Goal: Information Seeking & Learning: Find specific fact

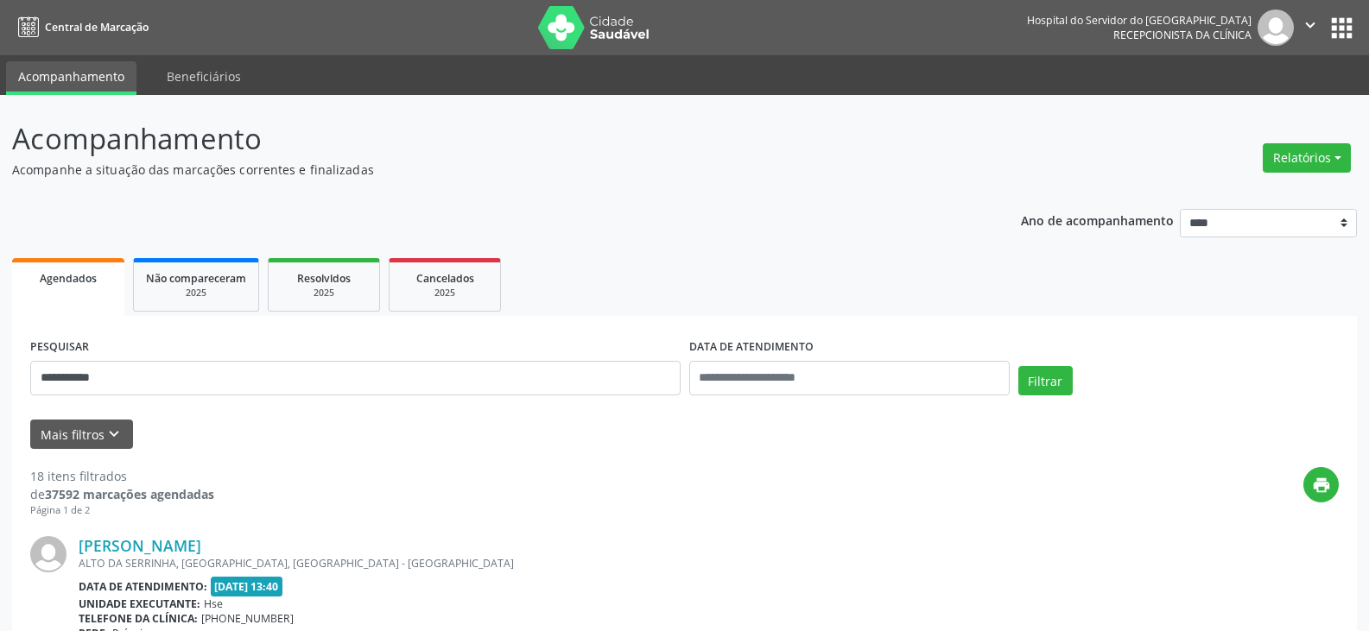
click at [1018, 366] on button "Filtrar" at bounding box center [1045, 380] width 54 height 29
click at [174, 548] on link "[PERSON_NAME]" at bounding box center [140, 545] width 123 height 19
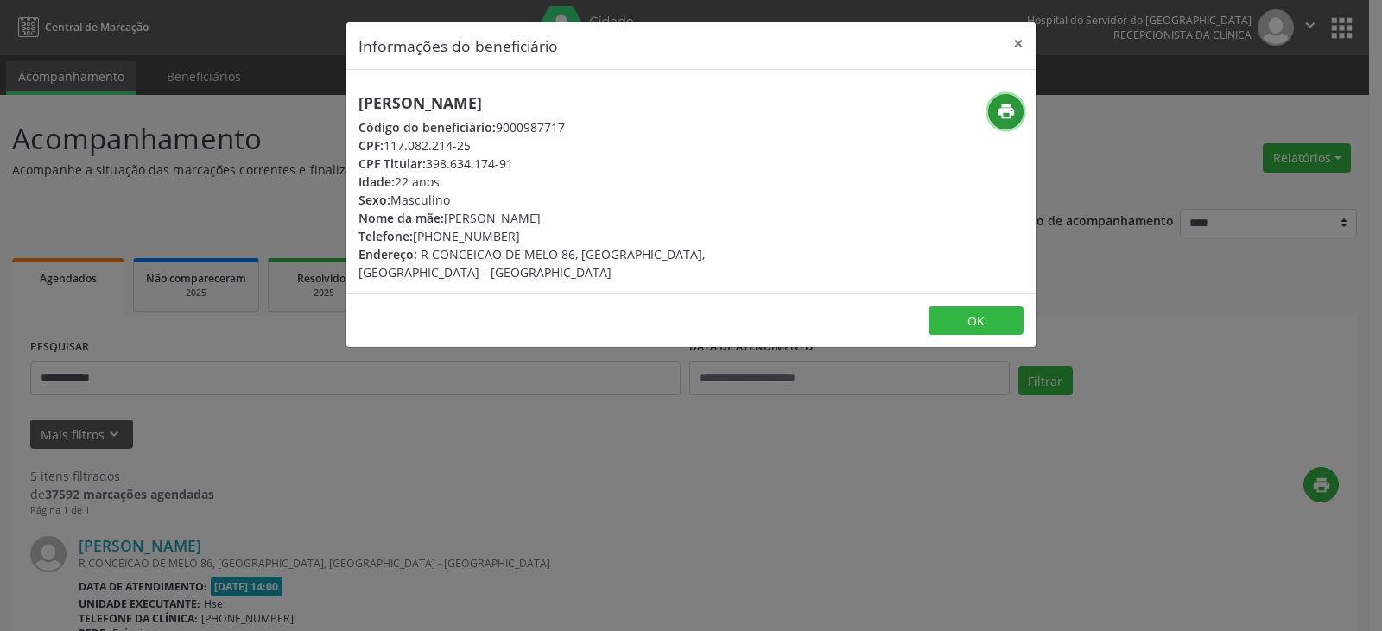
click at [1009, 107] on icon "print" at bounding box center [1005, 111] width 19 height 19
drag, startPoint x: 428, startPoint y: 165, endPoint x: 524, endPoint y: 172, distance: 96.1
click at [524, 172] on div "[PERSON_NAME] Código do beneficiário: 9000987717 CPF: 117.082.214-25 CPF Titula…" at bounding box center [575, 187] width 435 height 187
click at [484, 163] on div "CPF Titular: 398.634.174-91" at bounding box center [575, 164] width 435 height 18
drag, startPoint x: 427, startPoint y: 164, endPoint x: 513, endPoint y: 163, distance: 85.5
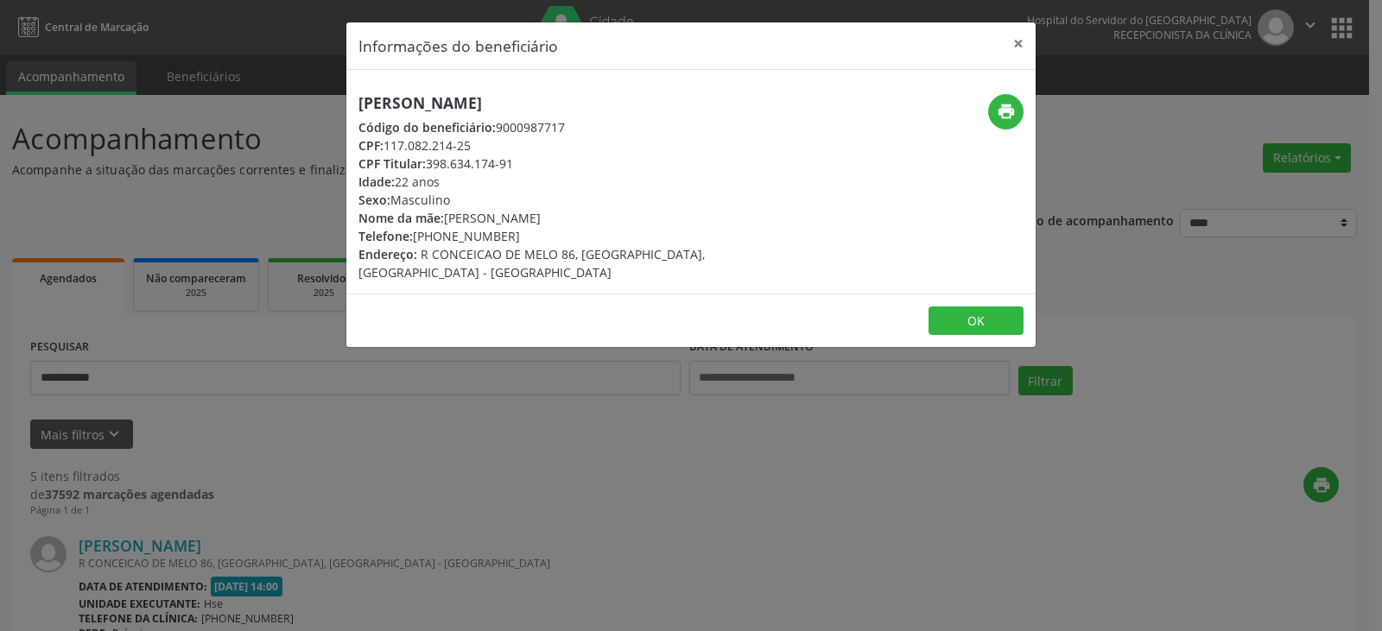
click at [513, 163] on div "CPF Titular: 398.634.174-91" at bounding box center [575, 164] width 435 height 18
copy div "398.634.174-91"
drag, startPoint x: 441, startPoint y: 236, endPoint x: 517, endPoint y: 236, distance: 76.0
click at [517, 236] on div "Telefone: [PHONE_NUMBER]" at bounding box center [575, 236] width 435 height 18
copy div "99817-0490"
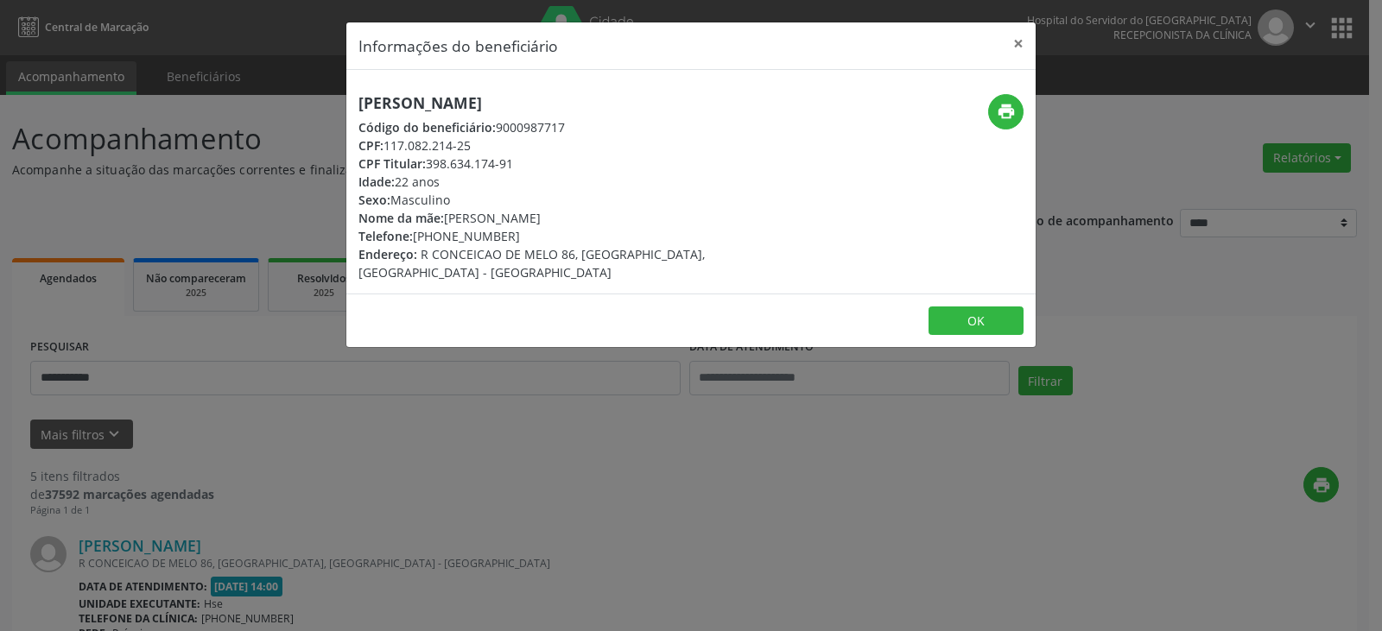
drag, startPoint x: 427, startPoint y: 168, endPoint x: 517, endPoint y: 168, distance: 90.7
click at [517, 168] on div "CPF Titular: 398.634.174-91" at bounding box center [575, 164] width 435 height 18
copy div "398.634.174-91"
click at [1029, 38] on button "×" at bounding box center [1018, 43] width 35 height 42
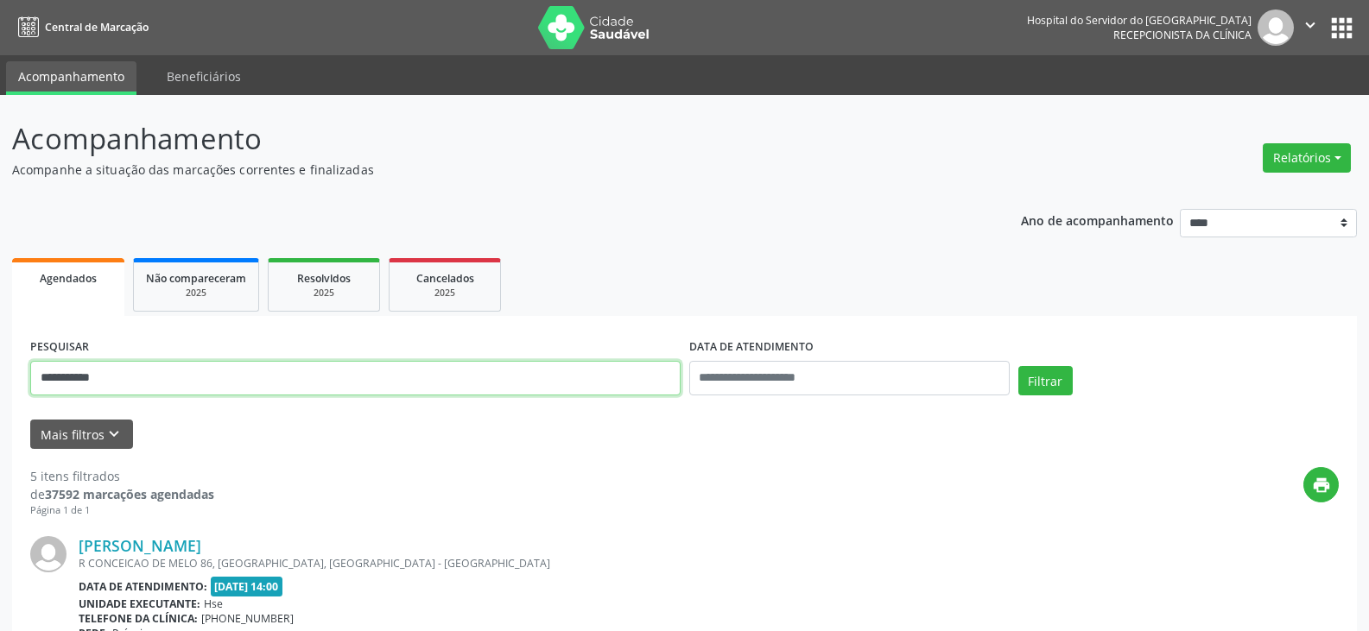
drag, startPoint x: 350, startPoint y: 364, endPoint x: 0, endPoint y: 400, distance: 351.5
paste input "***"
click at [1018, 366] on button "Filtrar" at bounding box center [1045, 380] width 54 height 29
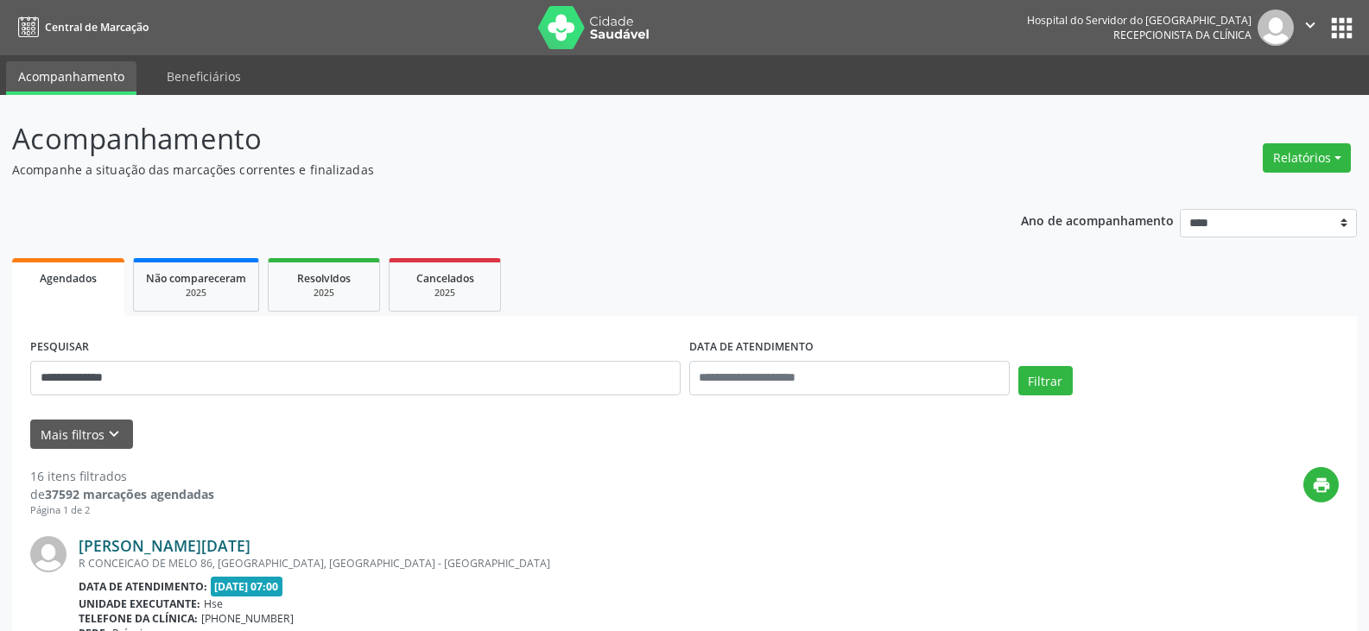
click at [195, 539] on link "[PERSON_NAME][DATE]" at bounding box center [165, 545] width 172 height 19
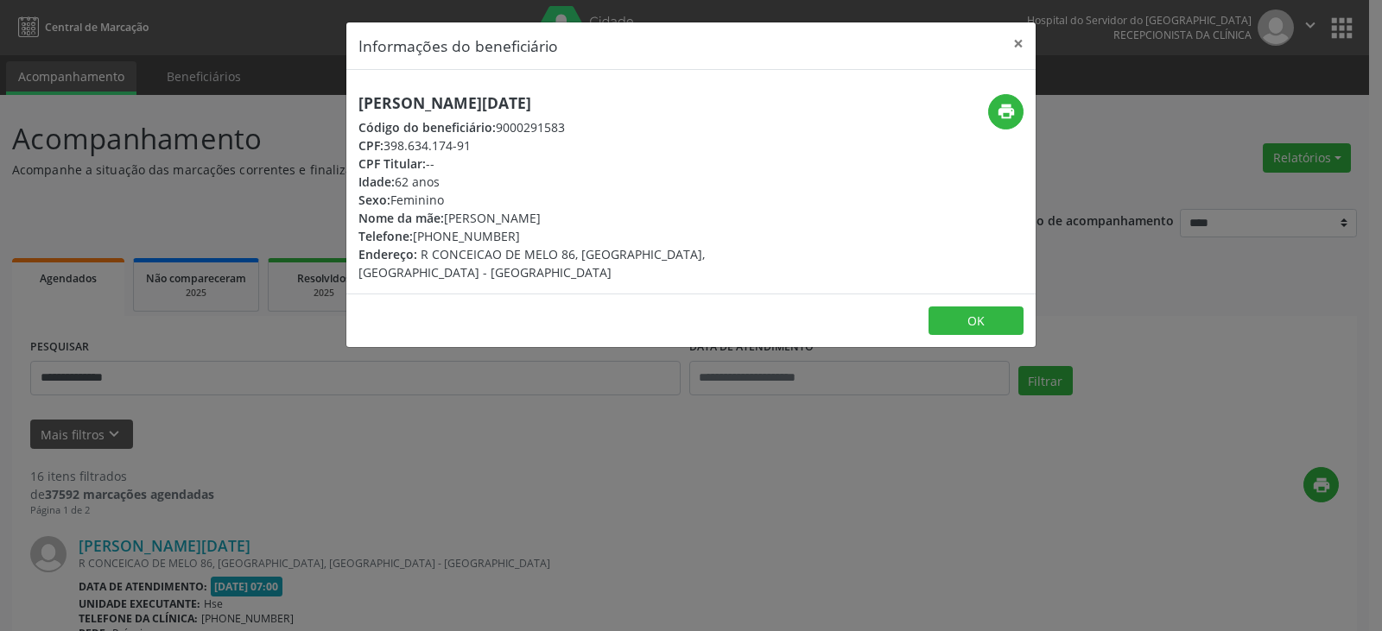
drag, startPoint x: 552, startPoint y: 100, endPoint x: 338, endPoint y: 103, distance: 213.3
click at [338, 103] on div "Informações do beneficiário × [PERSON_NAME][DATE] Código do beneficiário: 90002…" at bounding box center [691, 315] width 1382 height 631
copy h5 "[PERSON_NAME][DATE]"
click at [1015, 45] on button "×" at bounding box center [1018, 43] width 35 height 42
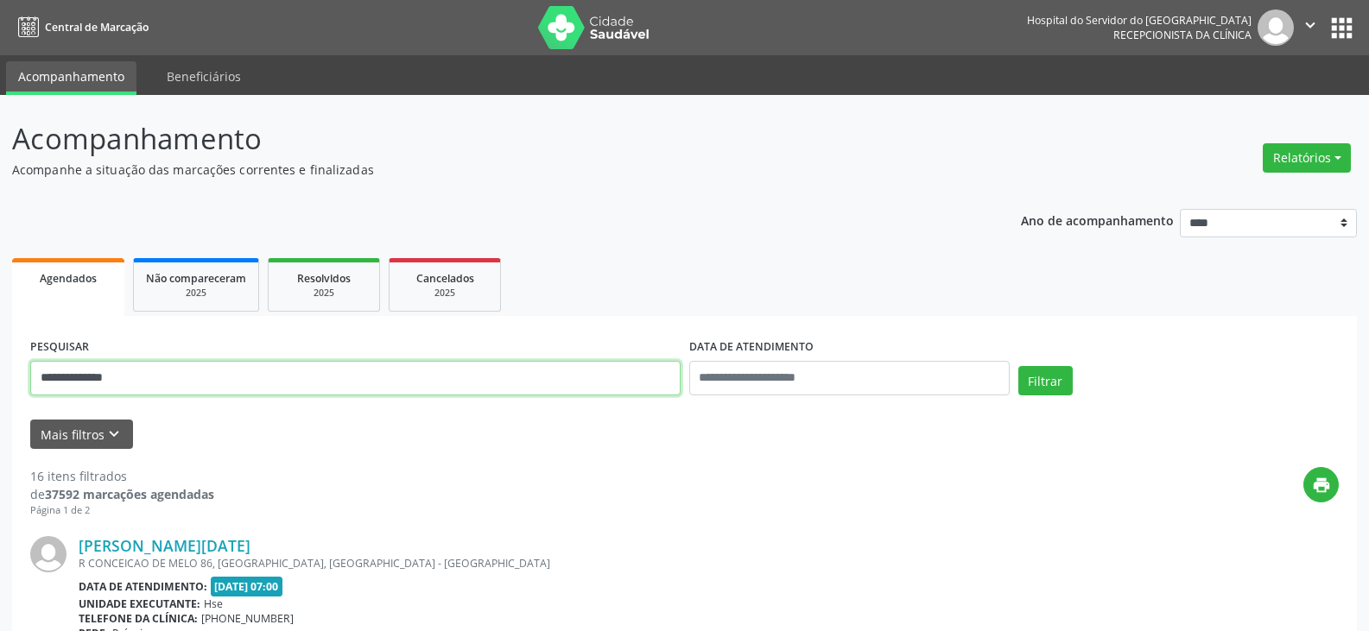
drag, startPoint x: 358, startPoint y: 371, endPoint x: 0, endPoint y: 370, distance: 358.3
click at [1018, 366] on button "Filtrar" at bounding box center [1045, 380] width 54 height 29
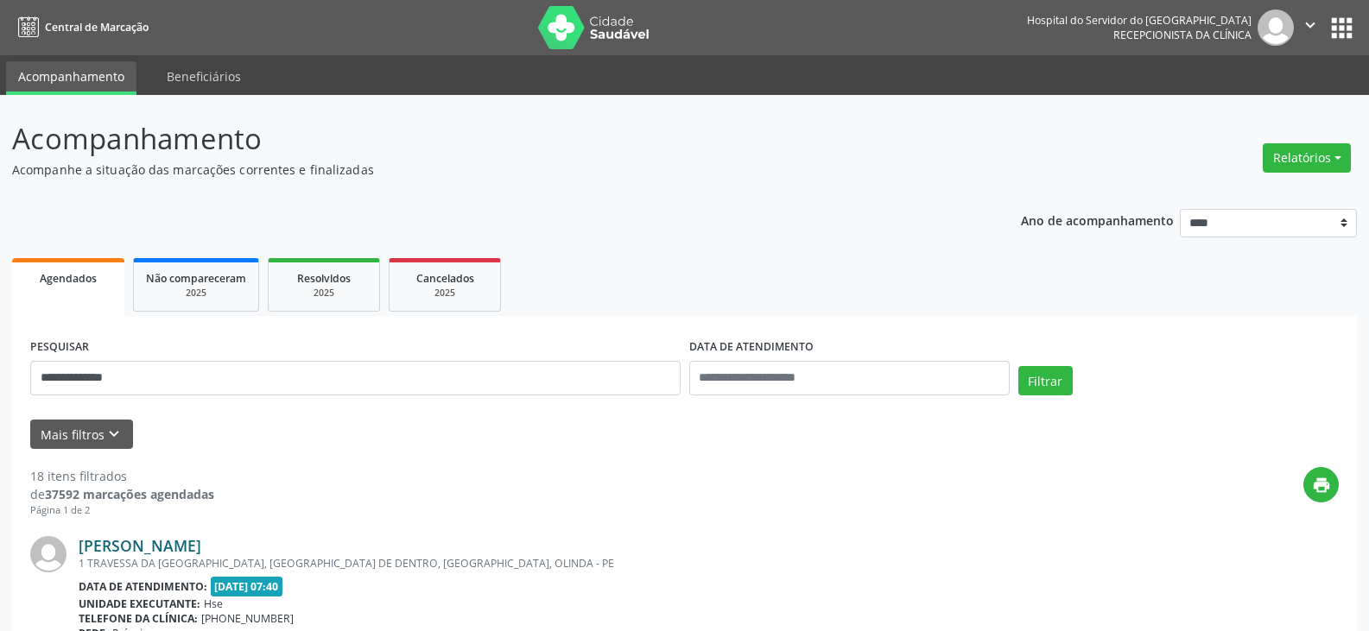
click at [119, 549] on link "[PERSON_NAME]" at bounding box center [140, 545] width 123 height 19
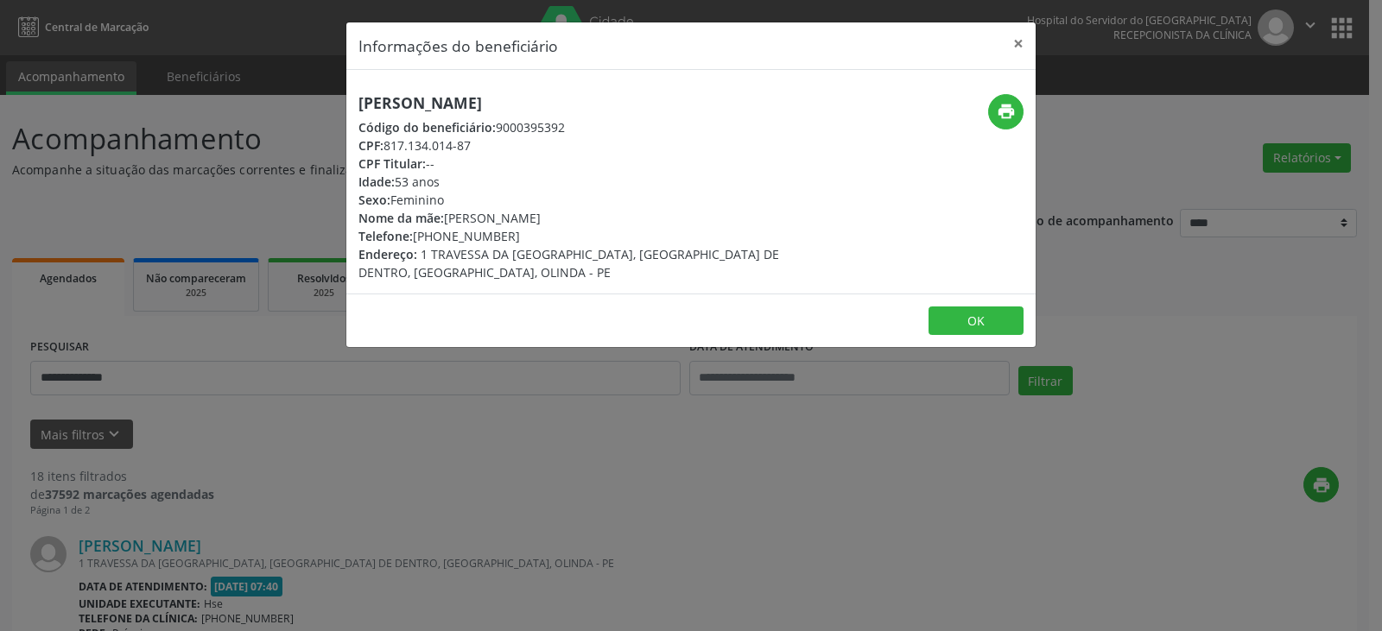
drag, startPoint x: 487, startPoint y: 99, endPoint x: 364, endPoint y: 101, distance: 123.5
click at [364, 101] on h5 "[PERSON_NAME]" at bounding box center [575, 103] width 435 height 18
copy h5 "[PERSON_NAME]"
click at [1019, 49] on button "×" at bounding box center [1018, 43] width 35 height 42
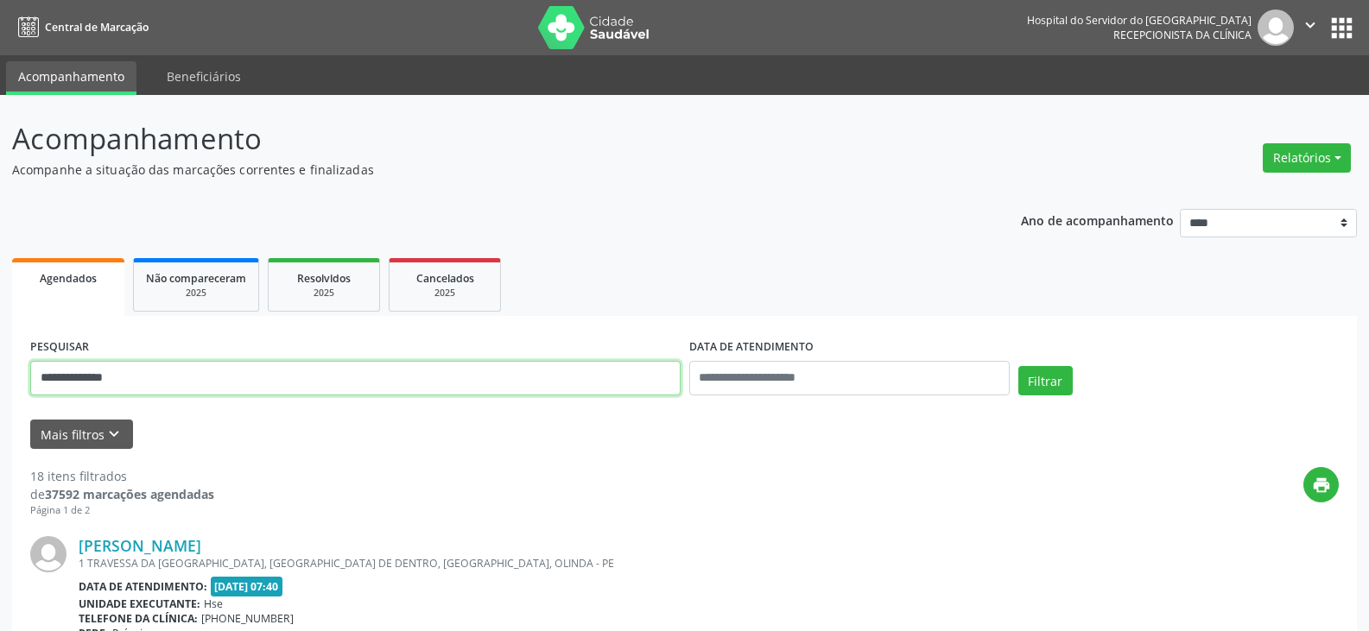
drag, startPoint x: 269, startPoint y: 381, endPoint x: 0, endPoint y: 395, distance: 268.9
type input "**********"
click at [1018, 366] on button "Filtrar" at bounding box center [1045, 380] width 54 height 29
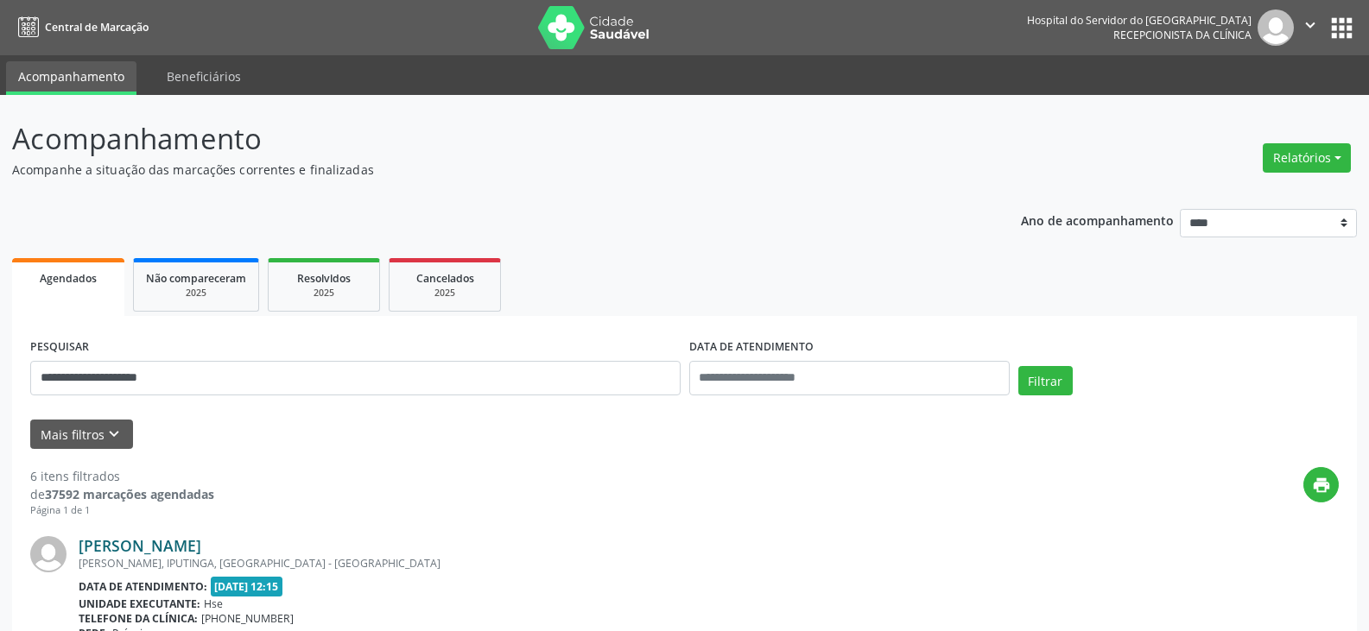
click at [201, 542] on link "[PERSON_NAME]" at bounding box center [140, 545] width 123 height 19
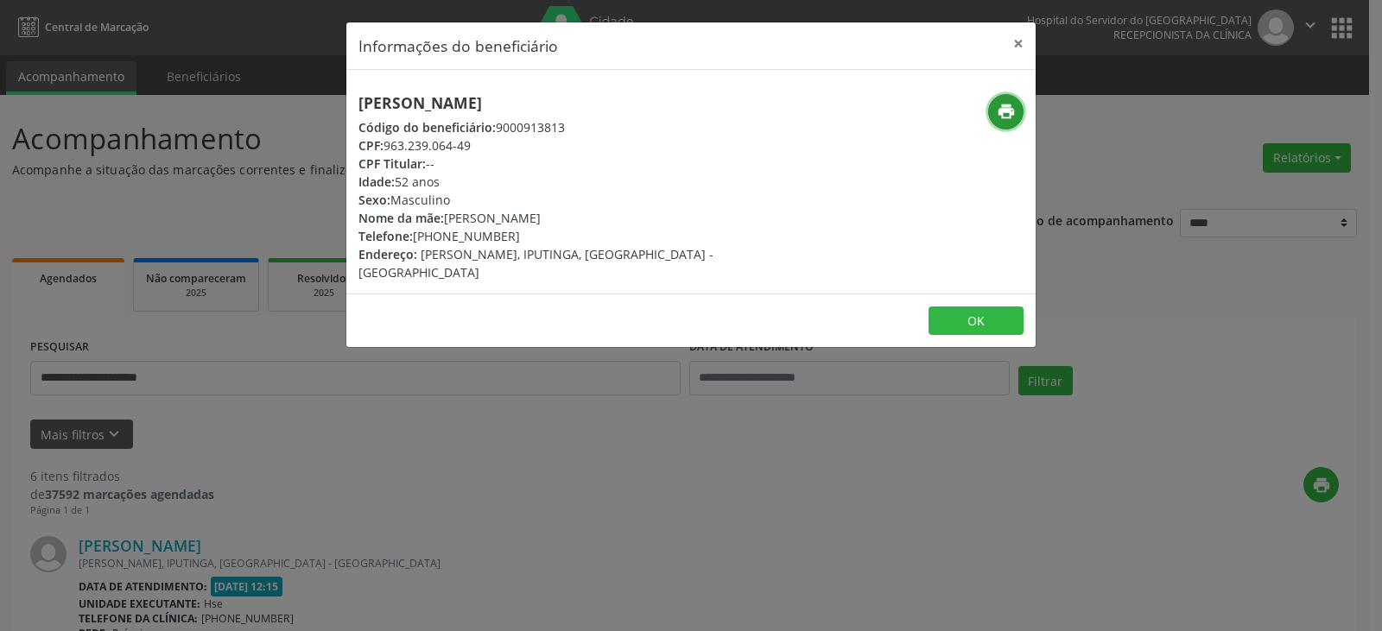
click at [1011, 114] on icon "print" at bounding box center [1005, 111] width 19 height 19
drag, startPoint x: 439, startPoint y: 234, endPoint x: 536, endPoint y: 235, distance: 96.7
click at [536, 235] on div "Telefone: [PHONE_NUMBER]" at bounding box center [575, 236] width 435 height 18
copy div "98552-6838"
click at [1018, 38] on button "×" at bounding box center [1018, 43] width 35 height 42
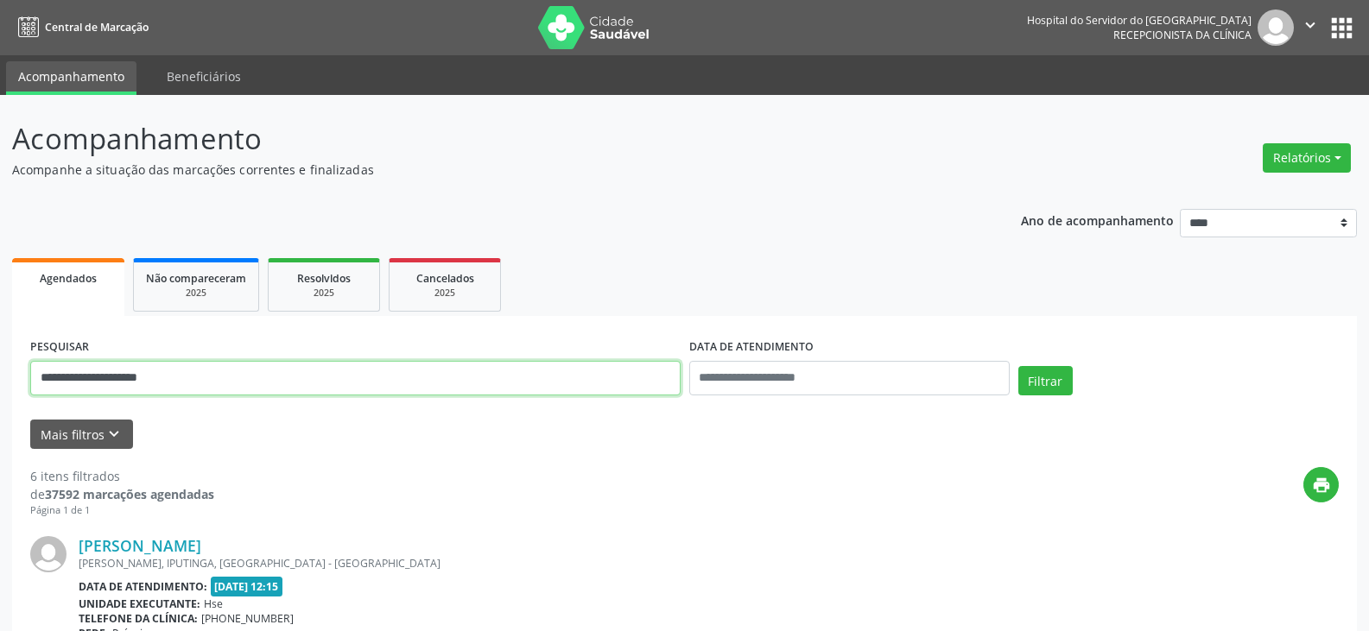
drag, startPoint x: 402, startPoint y: 389, endPoint x: 370, endPoint y: 388, distance: 31.1
click at [370, 388] on input "**********" at bounding box center [355, 378] width 650 height 35
drag, startPoint x: 398, startPoint y: 382, endPoint x: 0, endPoint y: 326, distance: 402.0
type input "**********"
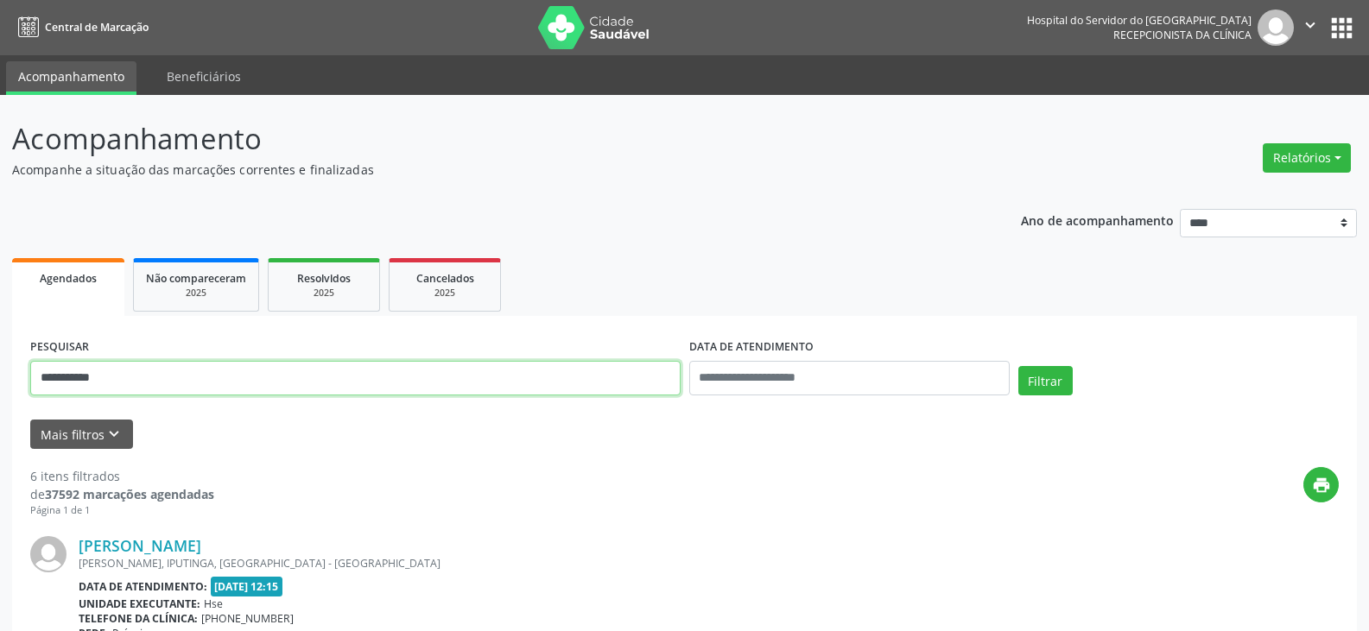
click at [1018, 366] on button "Filtrar" at bounding box center [1045, 380] width 54 height 29
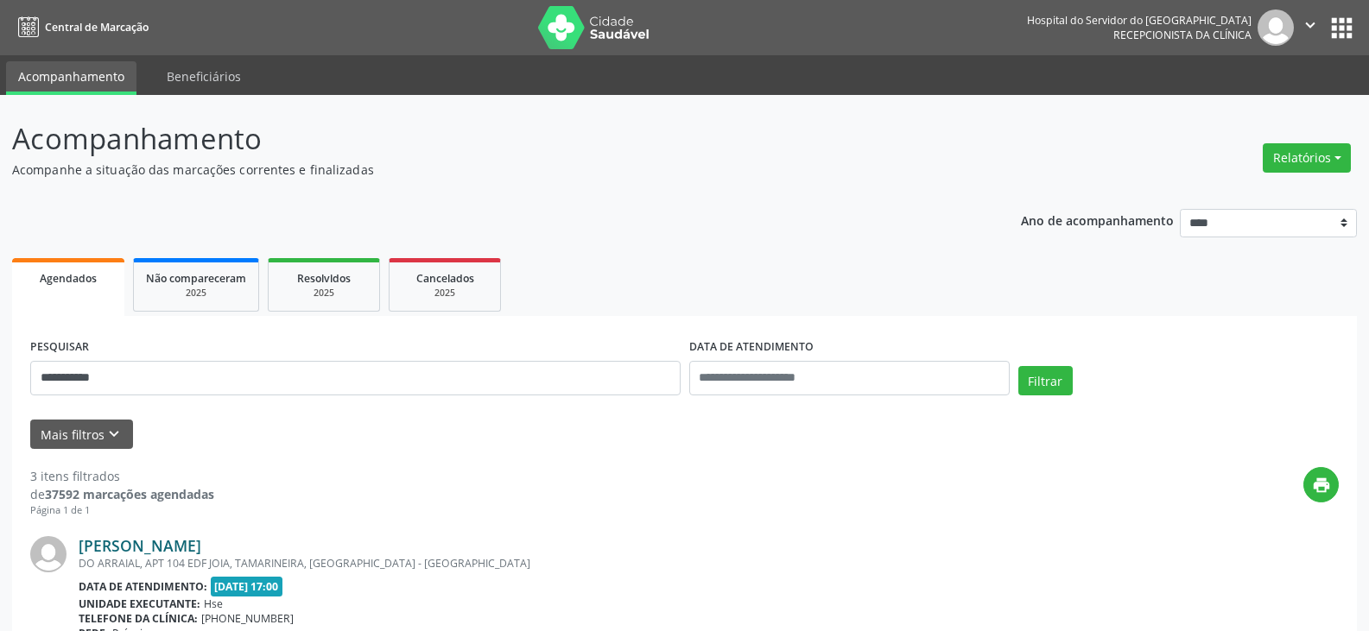
click at [201, 547] on link "[PERSON_NAME]" at bounding box center [140, 545] width 123 height 19
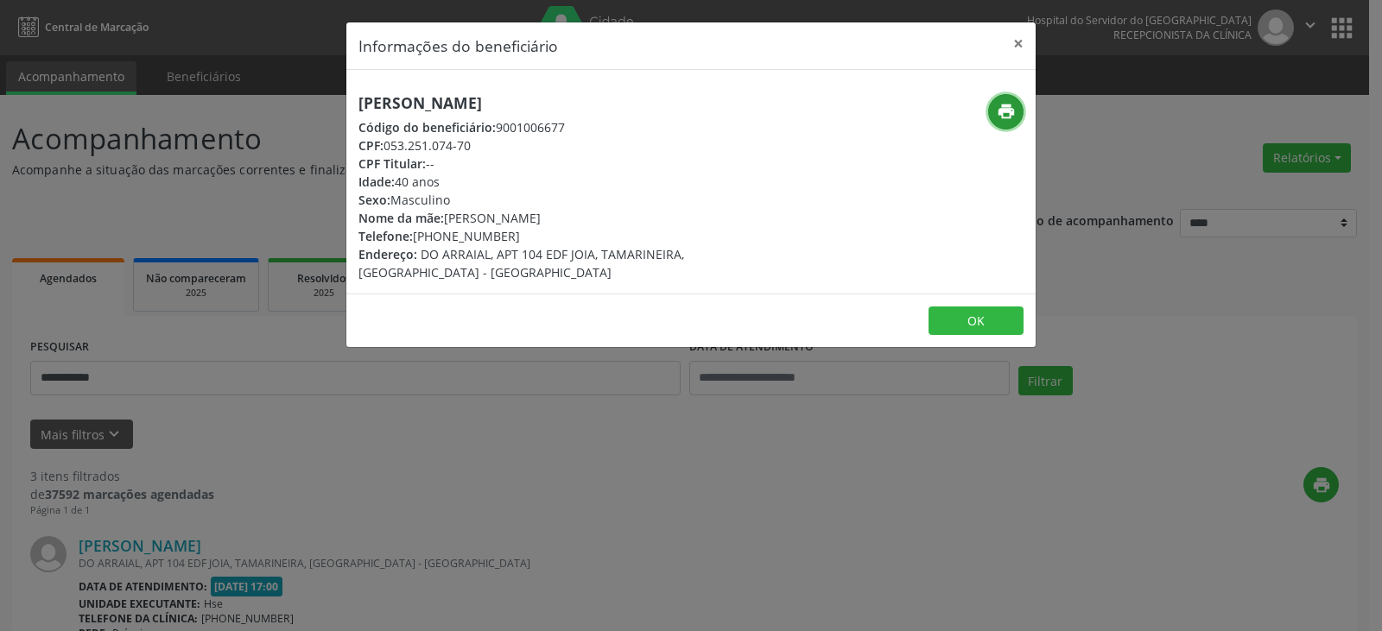
click at [1008, 114] on icon "print" at bounding box center [1005, 111] width 19 height 19
drag, startPoint x: 438, startPoint y: 235, endPoint x: 524, endPoint y: 234, distance: 86.3
click at [524, 234] on div "Telefone: [PHONE_NUMBER]" at bounding box center [575, 236] width 435 height 18
copy div "99694-2603"
click at [1021, 47] on button "×" at bounding box center [1018, 43] width 35 height 42
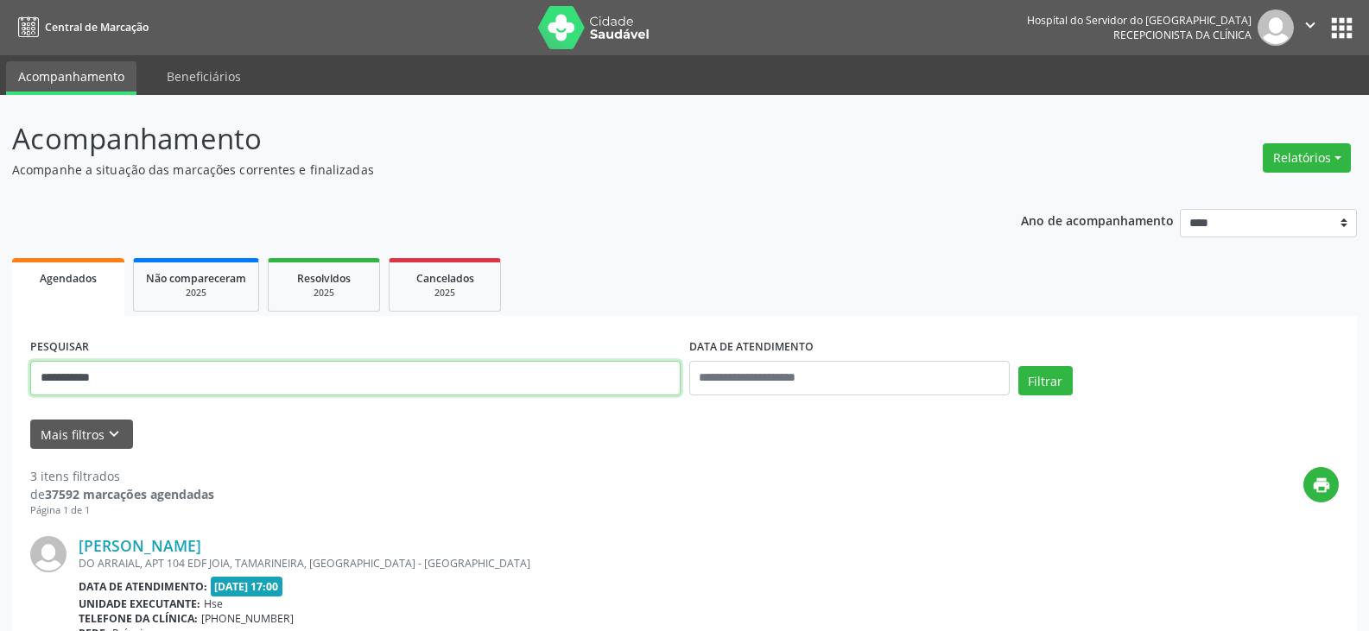
drag, startPoint x: 157, startPoint y: 370, endPoint x: 0, endPoint y: 370, distance: 157.1
type input "**********"
click at [1018, 366] on button "Filtrar" at bounding box center [1045, 380] width 54 height 29
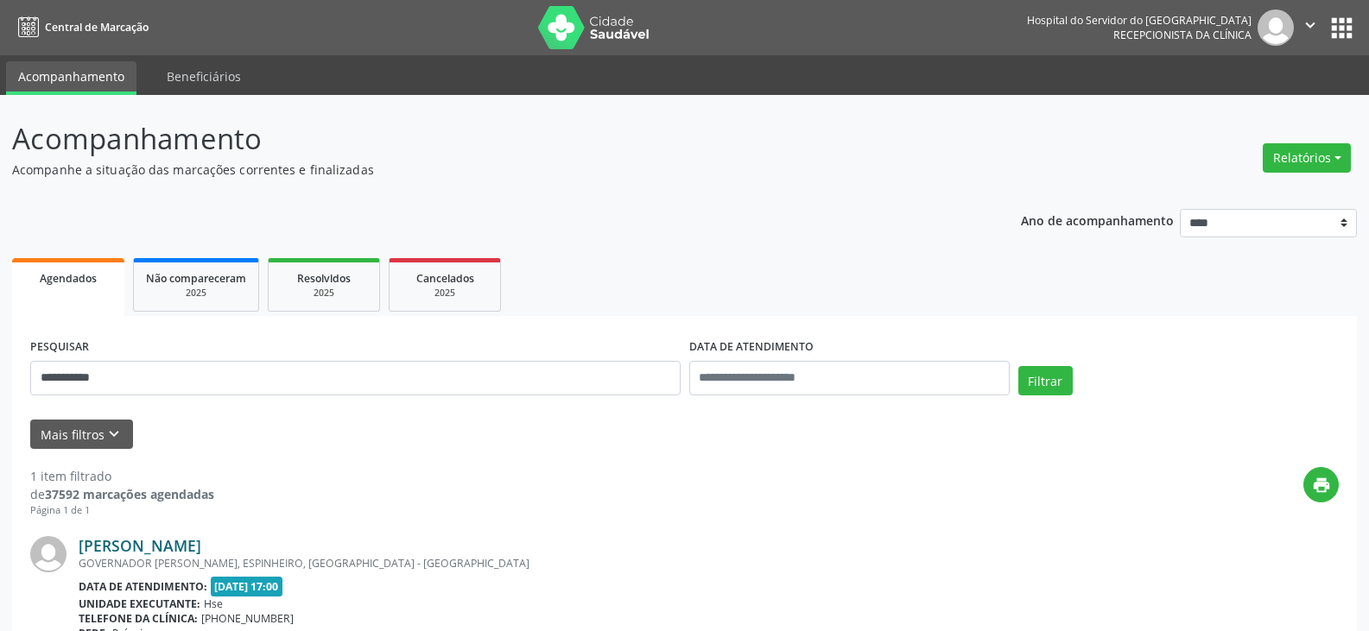
click at [163, 549] on link "[PERSON_NAME]" at bounding box center [140, 545] width 123 height 19
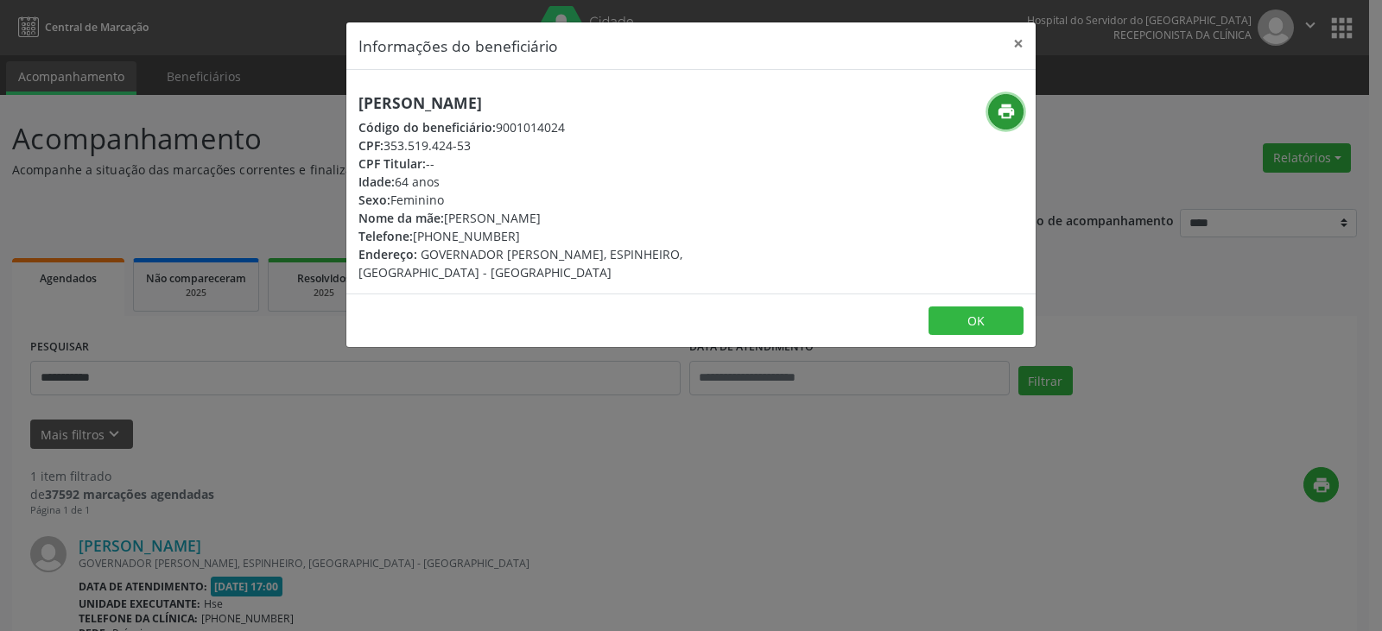
click at [999, 104] on icon "print" at bounding box center [1005, 111] width 19 height 19
drag, startPoint x: 440, startPoint y: 235, endPoint x: 509, endPoint y: 234, distance: 68.2
click at [505, 234] on div "Telefone: [PHONE_NUMBER]" at bounding box center [575, 236] width 435 height 18
copy div "99540-4407"
click at [1012, 38] on button "×" at bounding box center [1018, 43] width 35 height 42
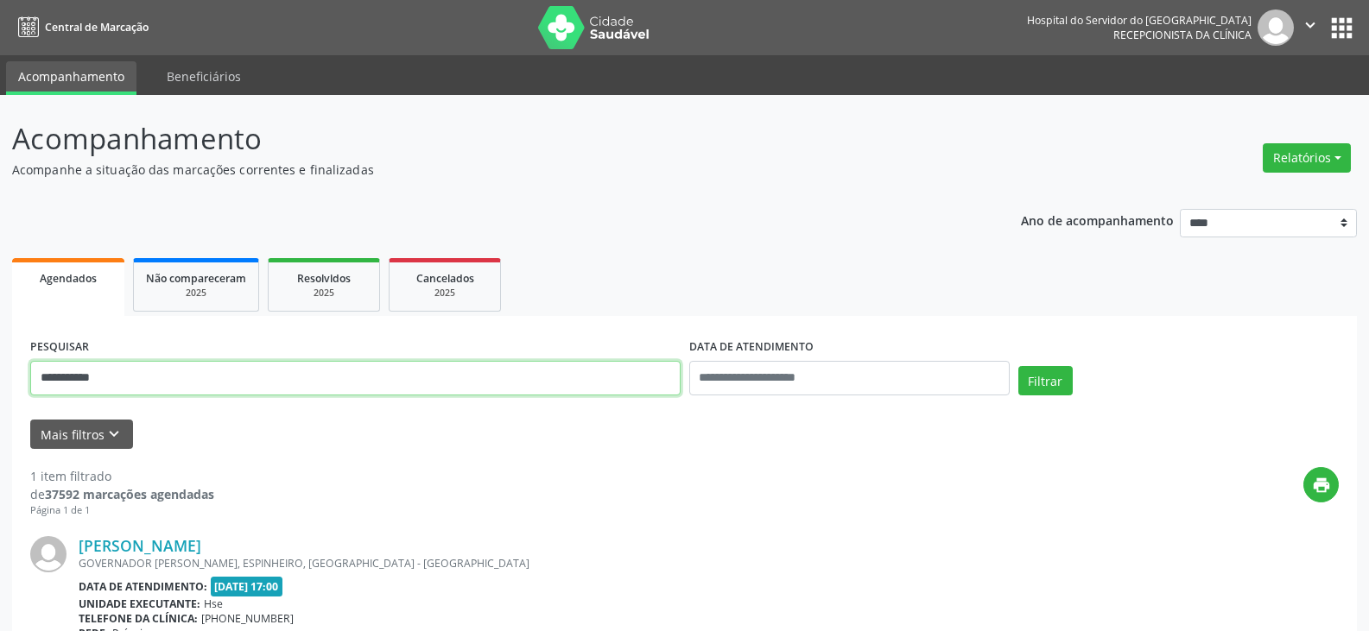
click at [328, 365] on input "**********" at bounding box center [355, 378] width 650 height 35
drag, startPoint x: 289, startPoint y: 370, endPoint x: 0, endPoint y: 424, distance: 294.3
click at [0, 424] on div "**********" at bounding box center [684, 453] width 1369 height 717
type input "*"
type input "**********"
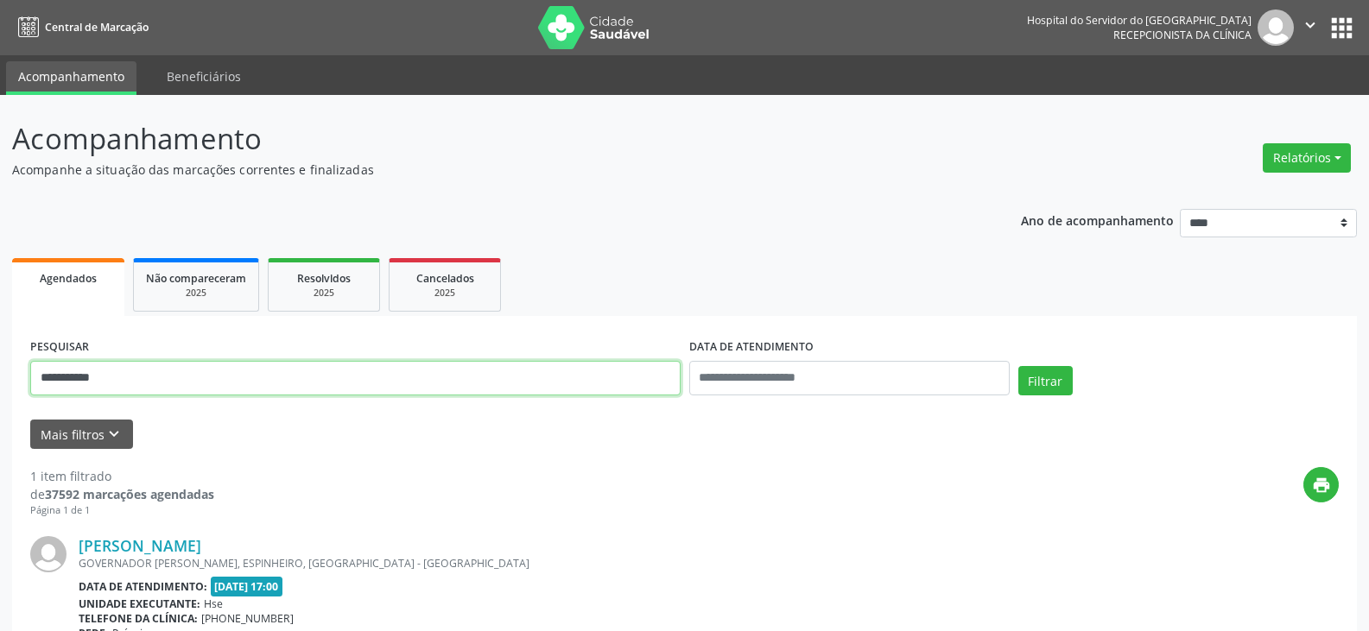
click at [1018, 366] on button "Filtrar" at bounding box center [1045, 380] width 54 height 29
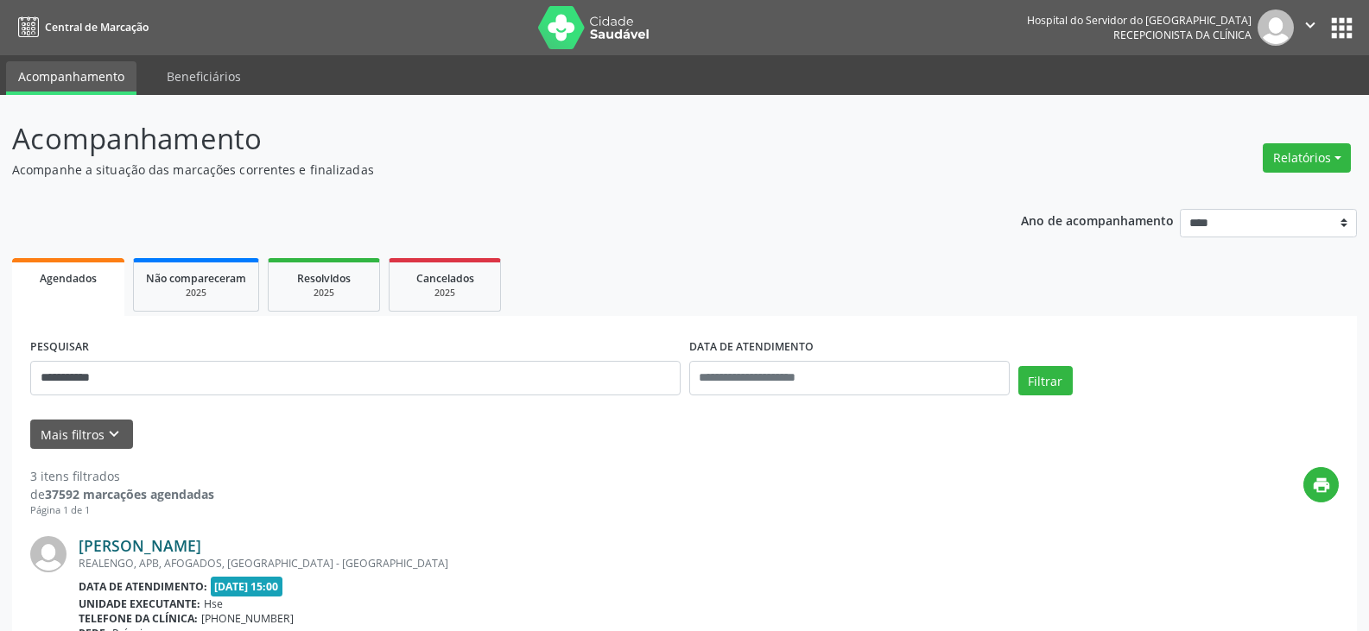
click at [157, 550] on link "[PERSON_NAME]" at bounding box center [140, 545] width 123 height 19
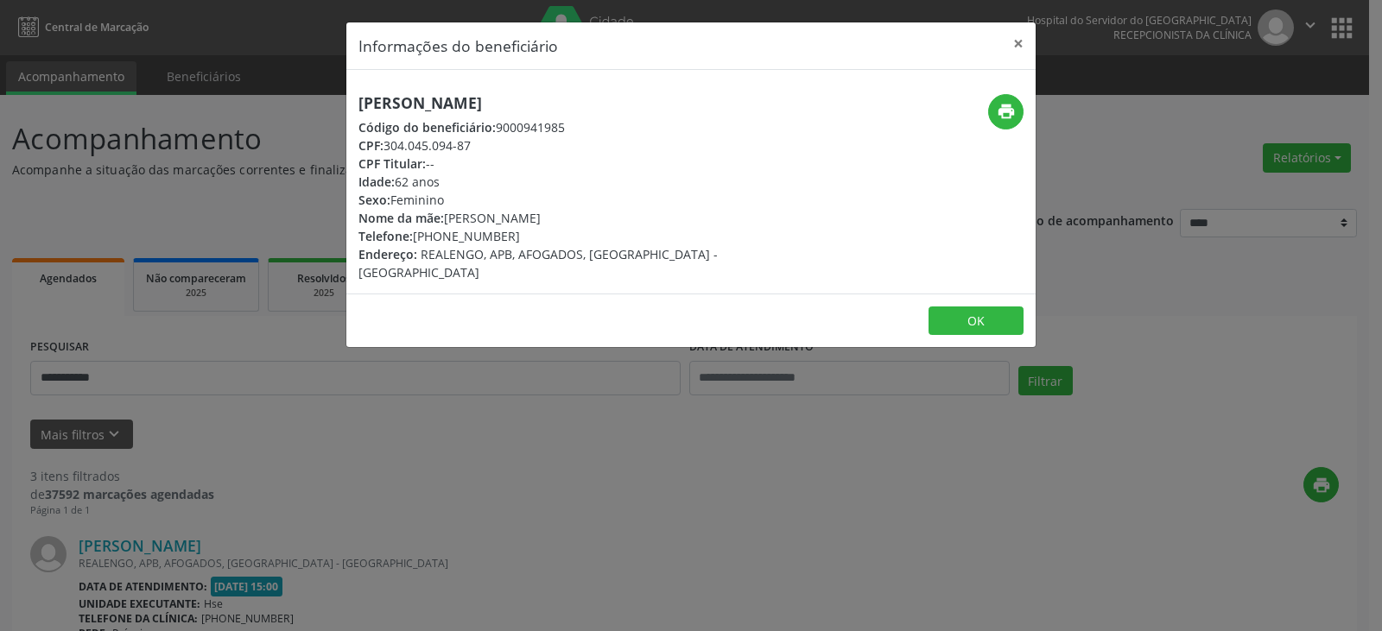
drag, startPoint x: 361, startPoint y: 101, endPoint x: 521, endPoint y: 99, distance: 159.7
click at [521, 99] on h5 "[PERSON_NAME]" at bounding box center [575, 103] width 435 height 18
click at [1007, 114] on icon "print" at bounding box center [1005, 111] width 19 height 19
drag, startPoint x: 441, startPoint y: 237, endPoint x: 511, endPoint y: 231, distance: 70.1
click at [511, 231] on div "Telefone: [PHONE_NUMBER]" at bounding box center [575, 236] width 435 height 18
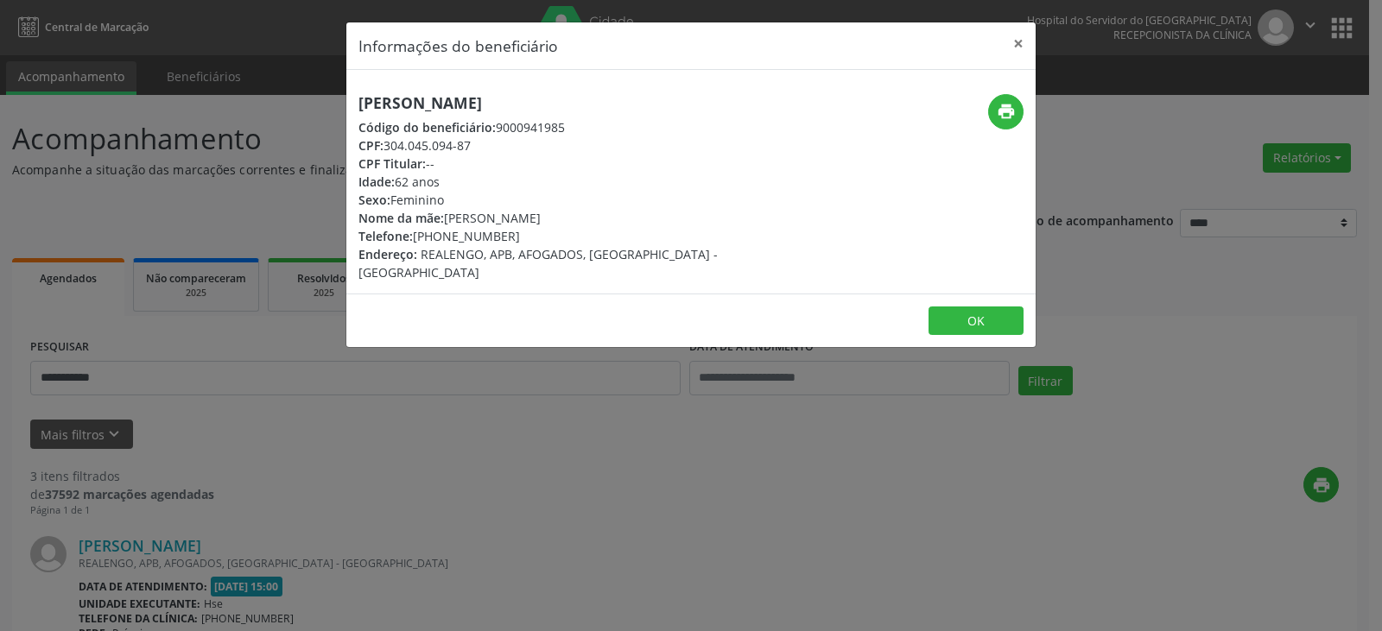
copy div "98691-9649"
click at [1015, 43] on button "×" at bounding box center [1018, 43] width 35 height 42
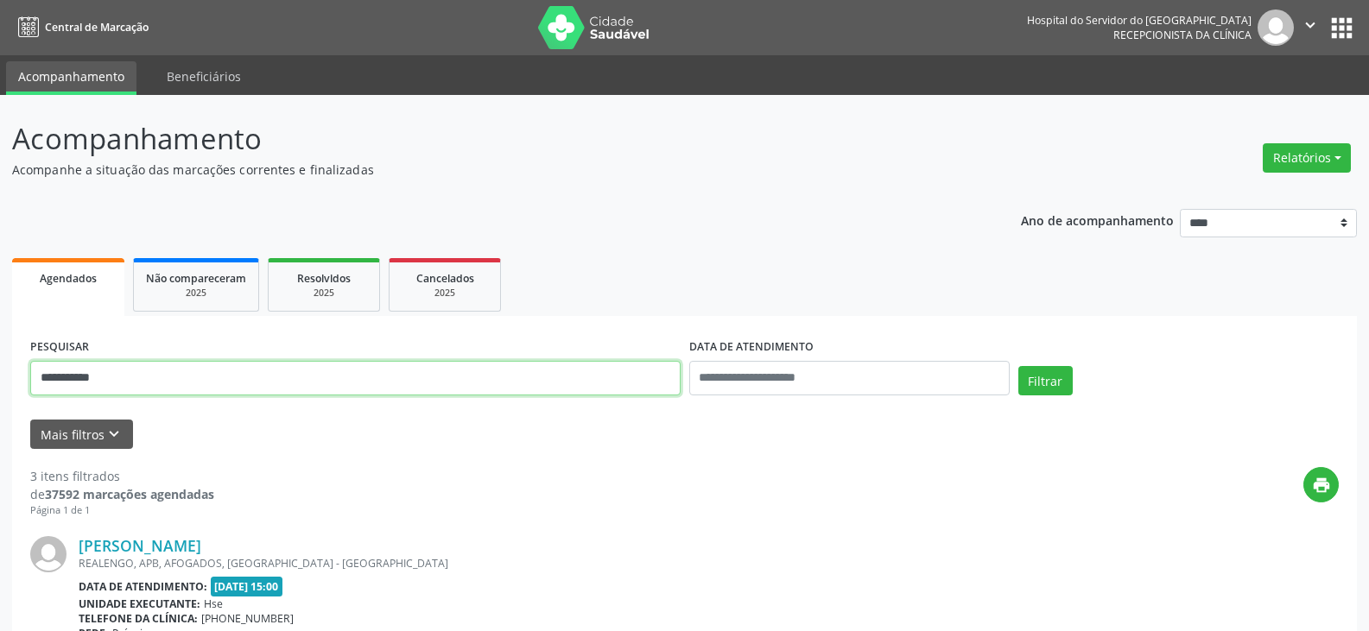
drag, startPoint x: 258, startPoint y: 376, endPoint x: 0, endPoint y: 382, distance: 258.2
type input "**********"
click at [1018, 366] on button "Filtrar" at bounding box center [1045, 380] width 54 height 29
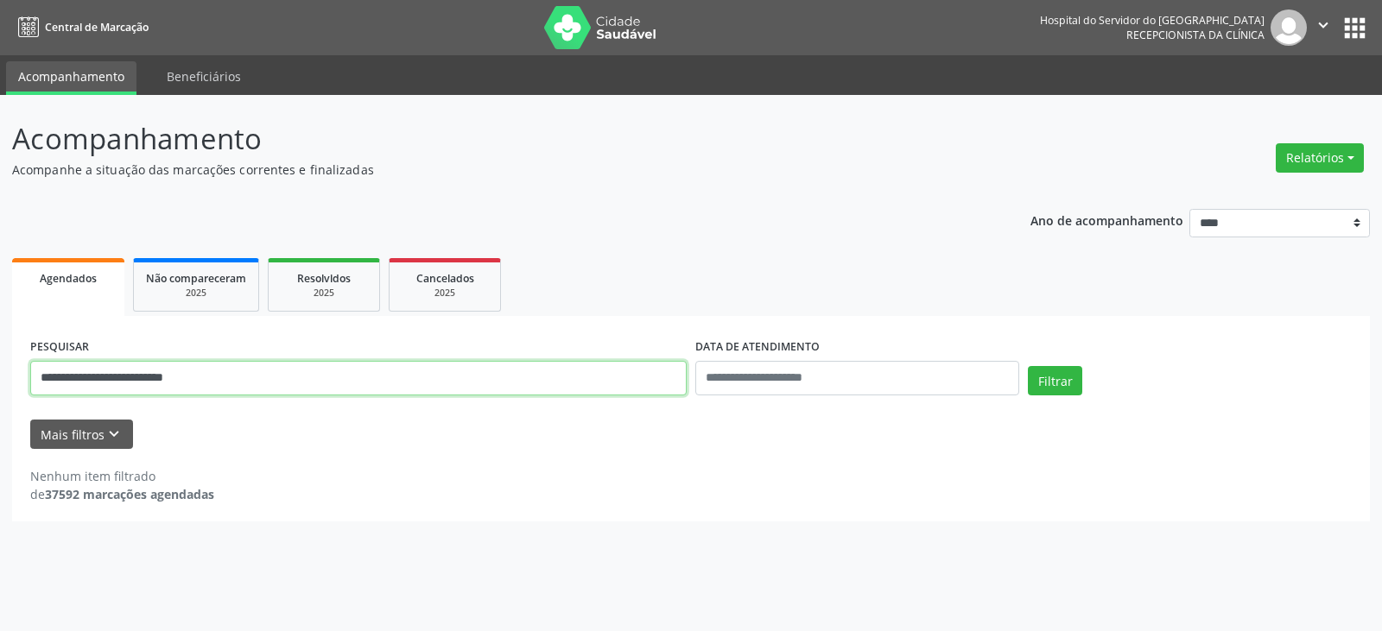
drag, startPoint x: 261, startPoint y: 378, endPoint x: 25, endPoint y: 364, distance: 236.2
click at [25, 364] on div "**********" at bounding box center [690, 418] width 1357 height 205
click at [371, 388] on input "**********" at bounding box center [358, 378] width 656 height 35
drag, startPoint x: 380, startPoint y: 382, endPoint x: 0, endPoint y: 414, distance: 381.3
click at [0, 414] on div "**********" at bounding box center [691, 363] width 1382 height 536
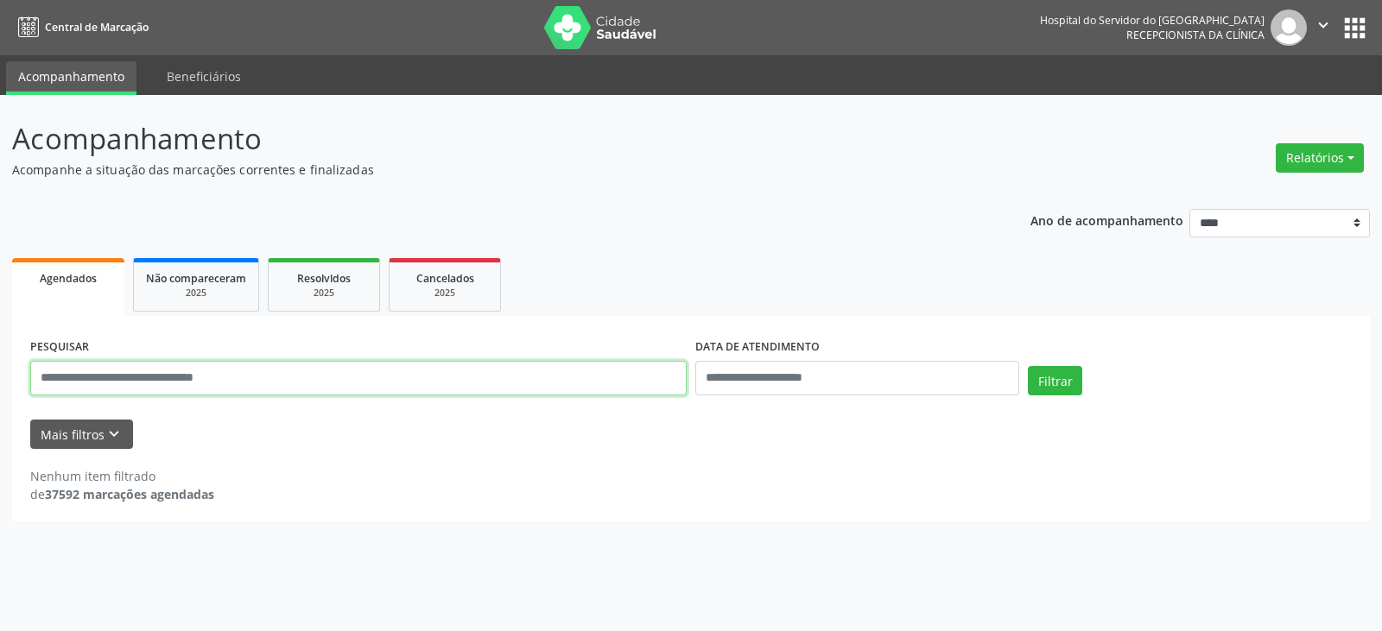
click at [198, 372] on input "text" at bounding box center [358, 378] width 656 height 35
click at [1027, 366] on button "Filtrar" at bounding box center [1054, 380] width 54 height 29
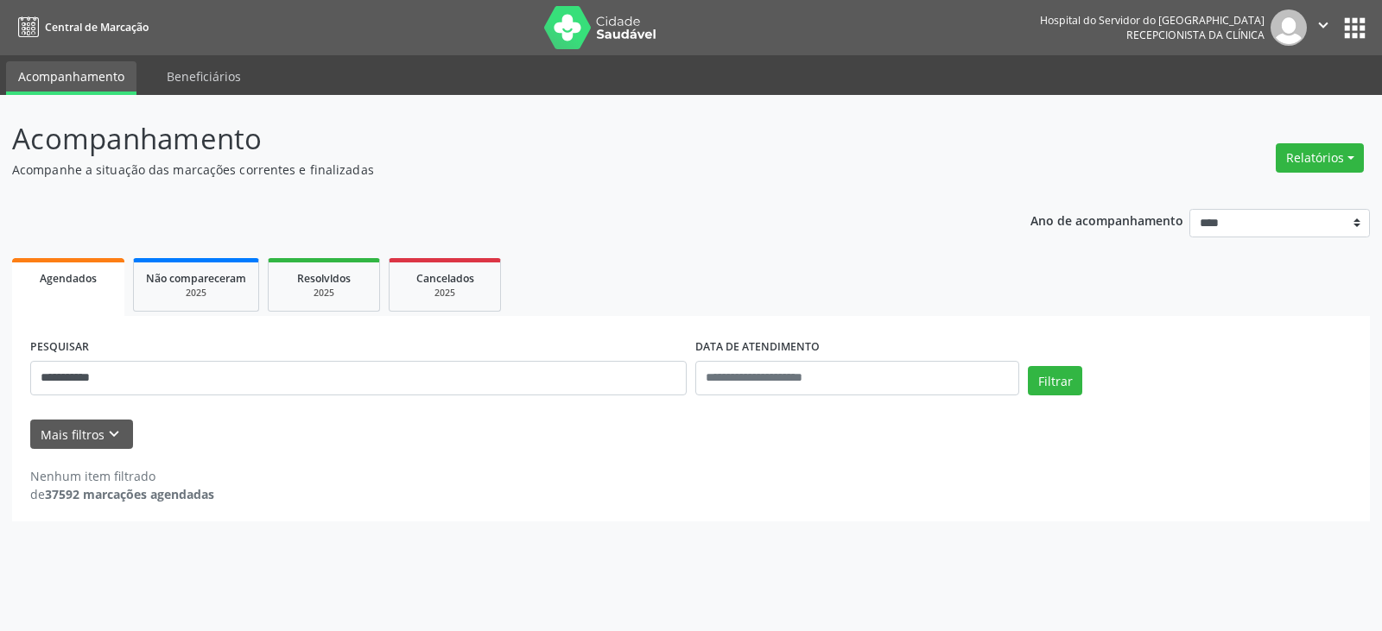
click at [370, 354] on div "**********" at bounding box center [358, 370] width 665 height 73
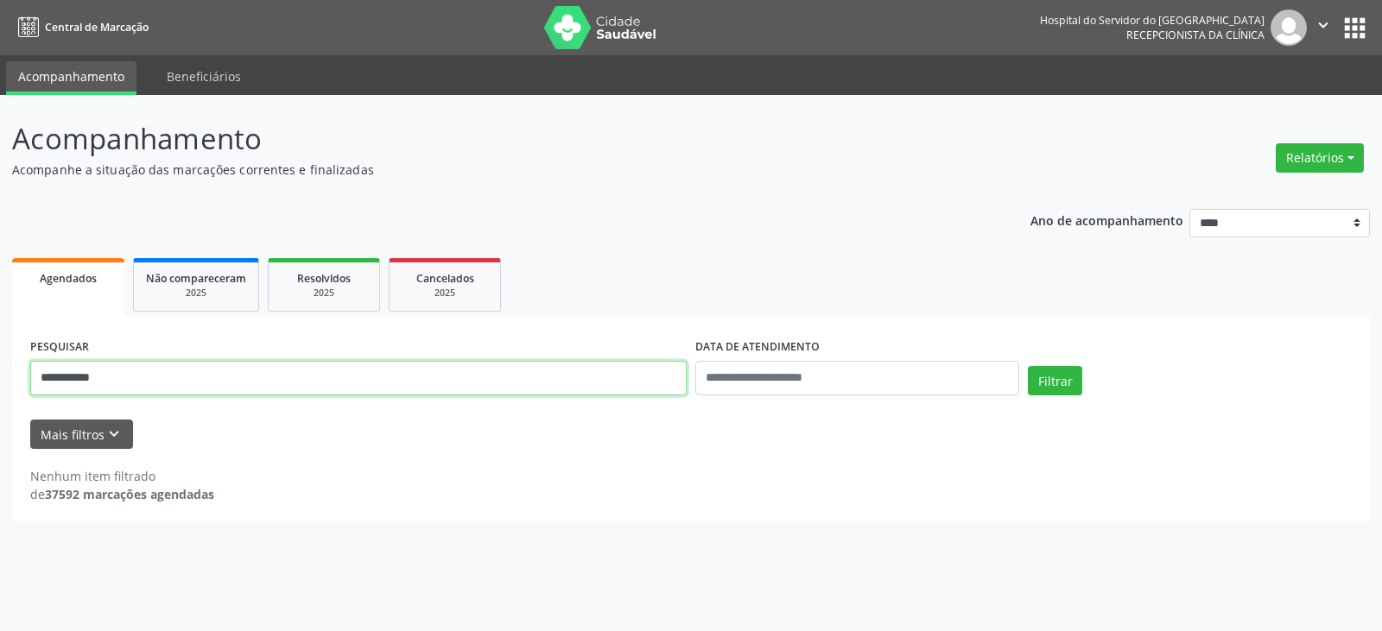
drag, startPoint x: 350, startPoint y: 369, endPoint x: 32, endPoint y: 395, distance: 318.8
click at [32, 395] on input "**********" at bounding box center [358, 378] width 656 height 35
paste input "**********"
click at [1027, 366] on button "Filtrar" at bounding box center [1054, 380] width 54 height 29
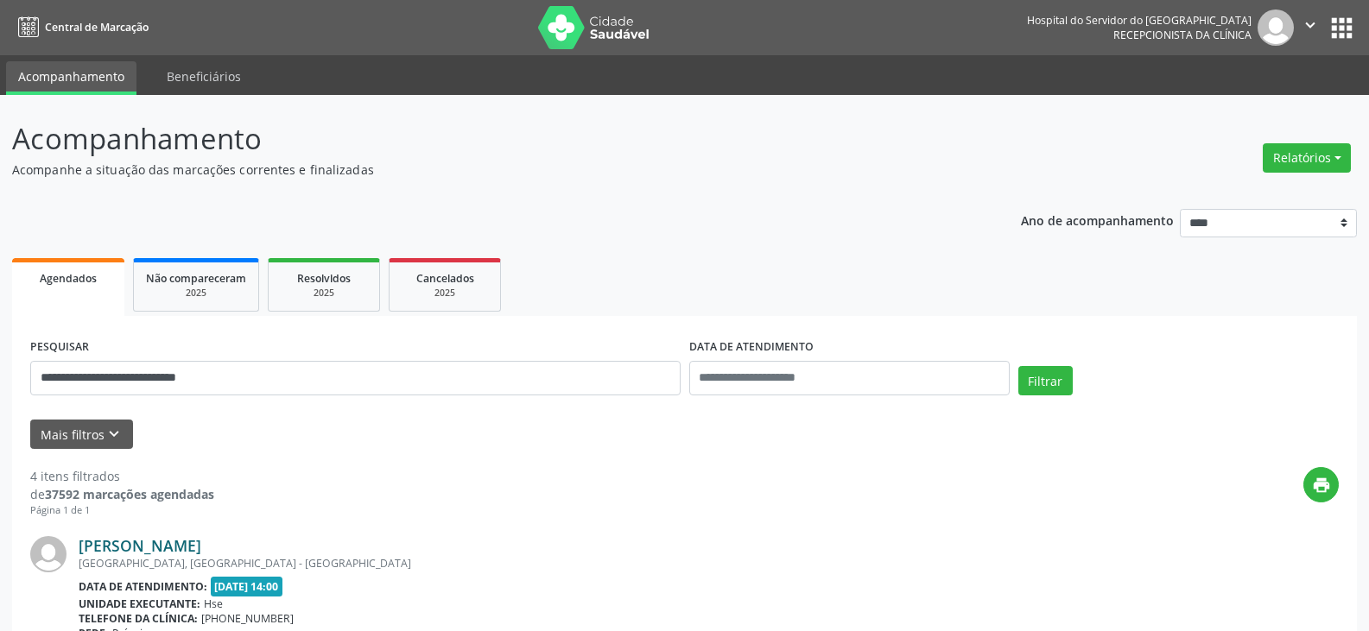
click at [201, 547] on link "[PERSON_NAME]" at bounding box center [140, 545] width 123 height 19
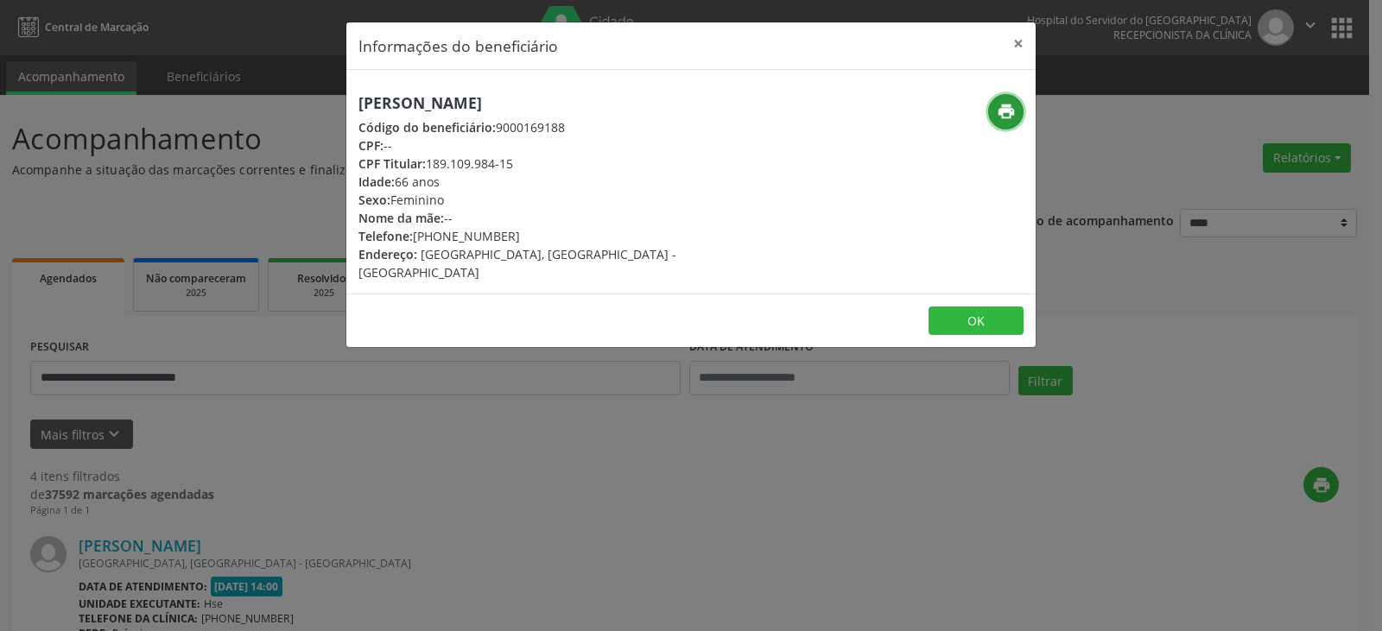
click at [1016, 110] on button "print" at bounding box center [1005, 111] width 35 height 35
drag, startPoint x: 441, startPoint y: 232, endPoint x: 528, endPoint y: 230, distance: 86.4
click at [528, 230] on div "Telefone: [PHONE_NUMBER]" at bounding box center [575, 236] width 435 height 18
copy div "99513-0331"
drag, startPoint x: 428, startPoint y: 161, endPoint x: 518, endPoint y: 161, distance: 89.8
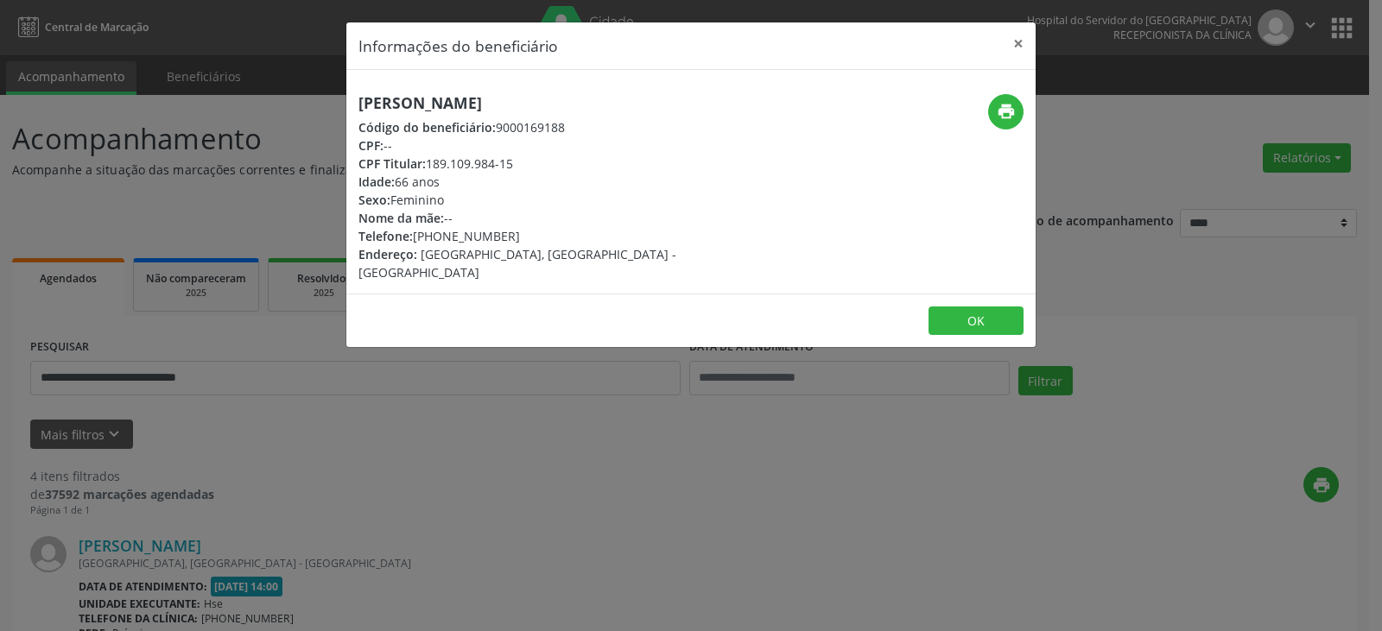
click at [518, 161] on div "CPF Titular: 189.109.984-15" at bounding box center [575, 164] width 435 height 18
click at [1022, 39] on button "×" at bounding box center [1018, 43] width 35 height 42
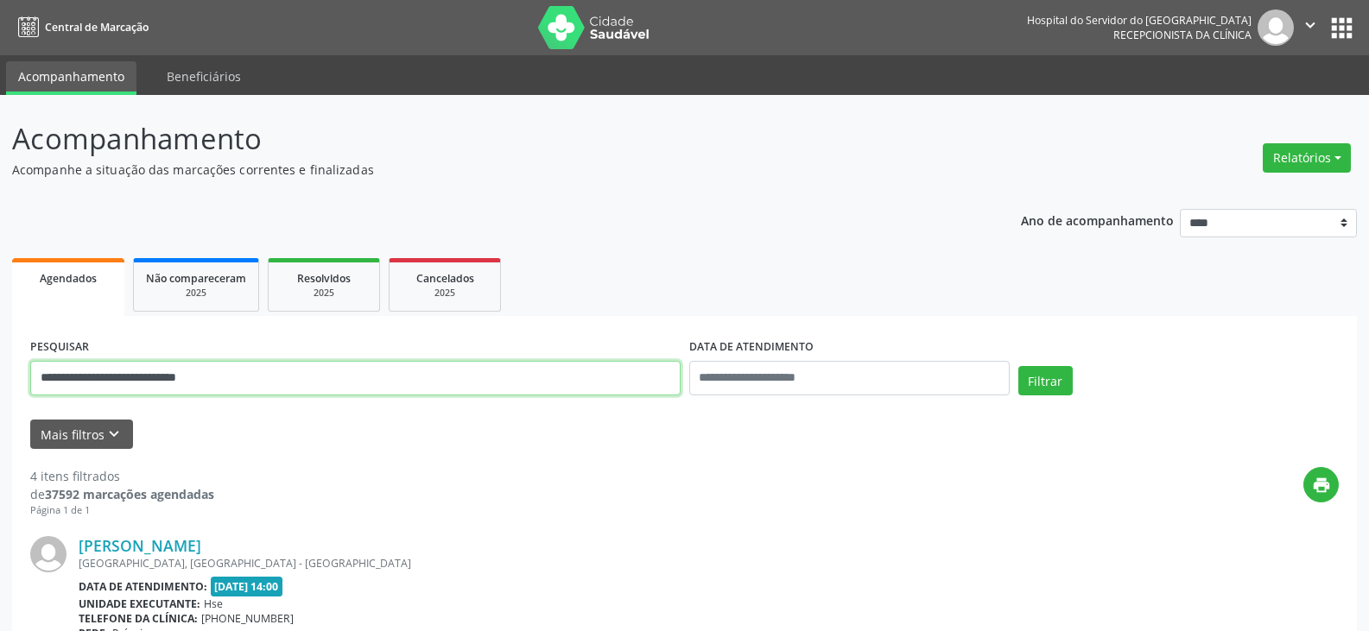
drag, startPoint x: 380, startPoint y: 360, endPoint x: 0, endPoint y: 364, distance: 379.9
paste input "text"
type input "**********"
click at [1018, 366] on button "Filtrar" at bounding box center [1045, 380] width 54 height 29
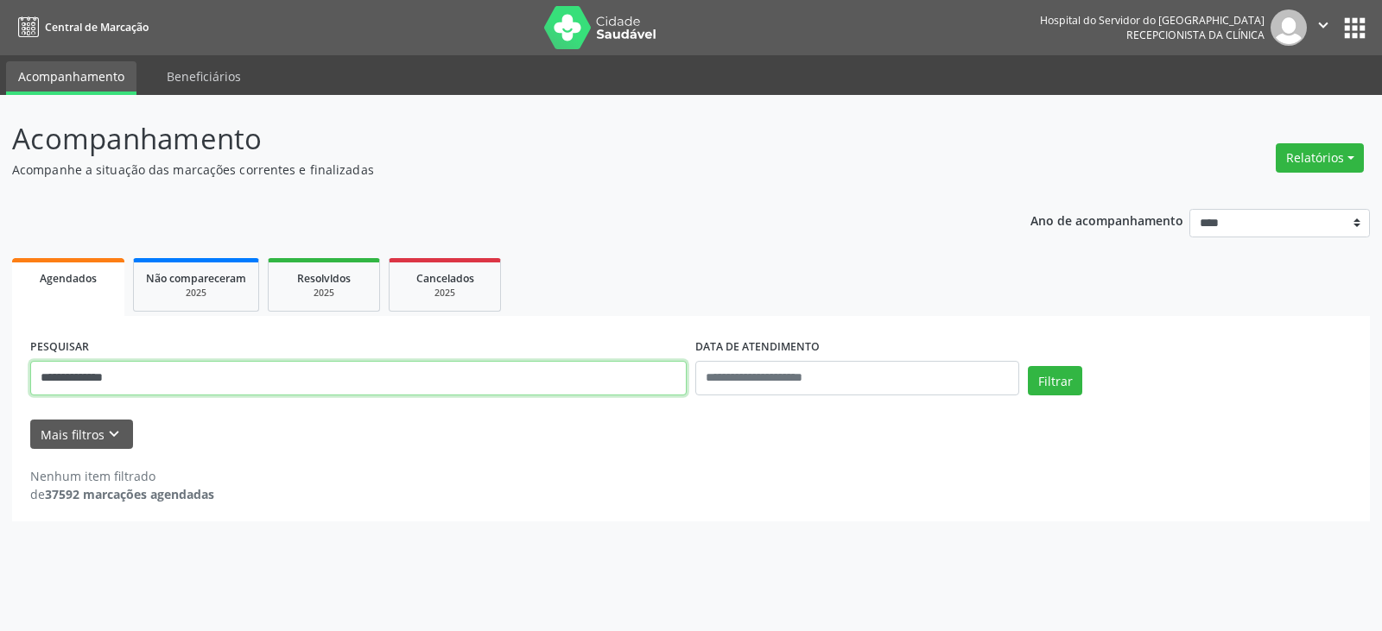
drag, startPoint x: 364, startPoint y: 365, endPoint x: 0, endPoint y: 370, distance: 364.4
click at [0, 370] on div "**********" at bounding box center [691, 363] width 1382 height 536
type input "**********"
click at [1027, 366] on button "Filtrar" at bounding box center [1054, 380] width 54 height 29
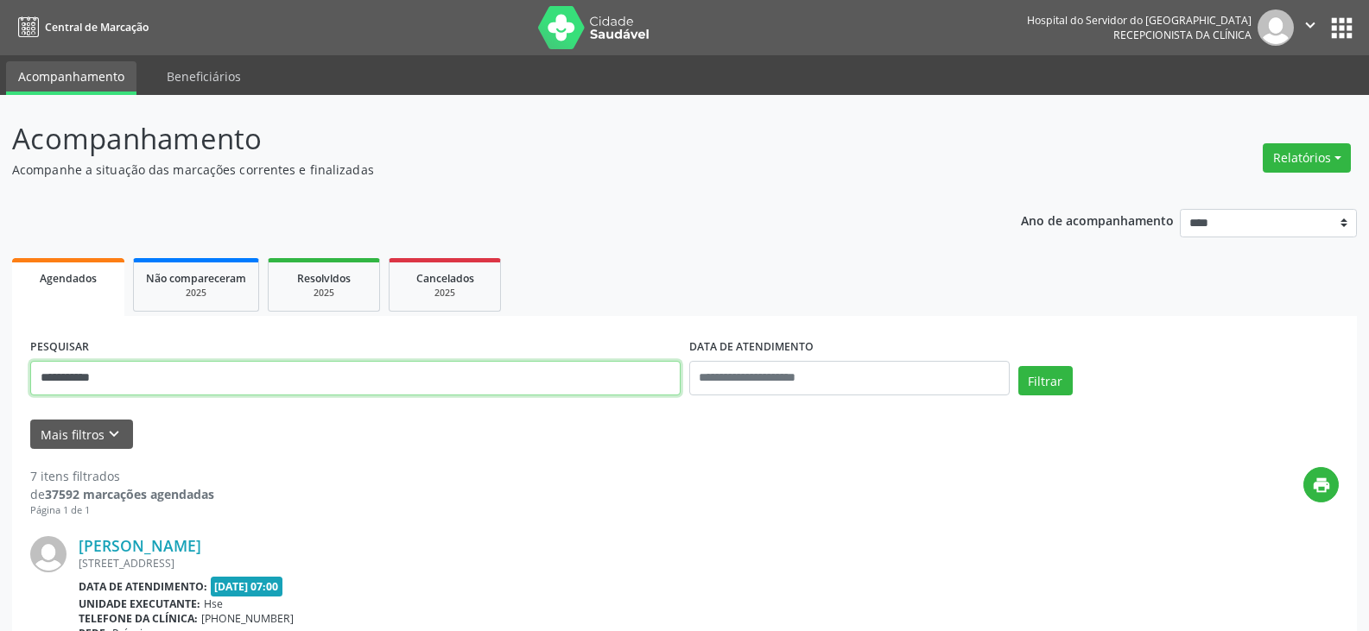
drag, startPoint x: 332, startPoint y: 370, endPoint x: 0, endPoint y: 356, distance: 332.7
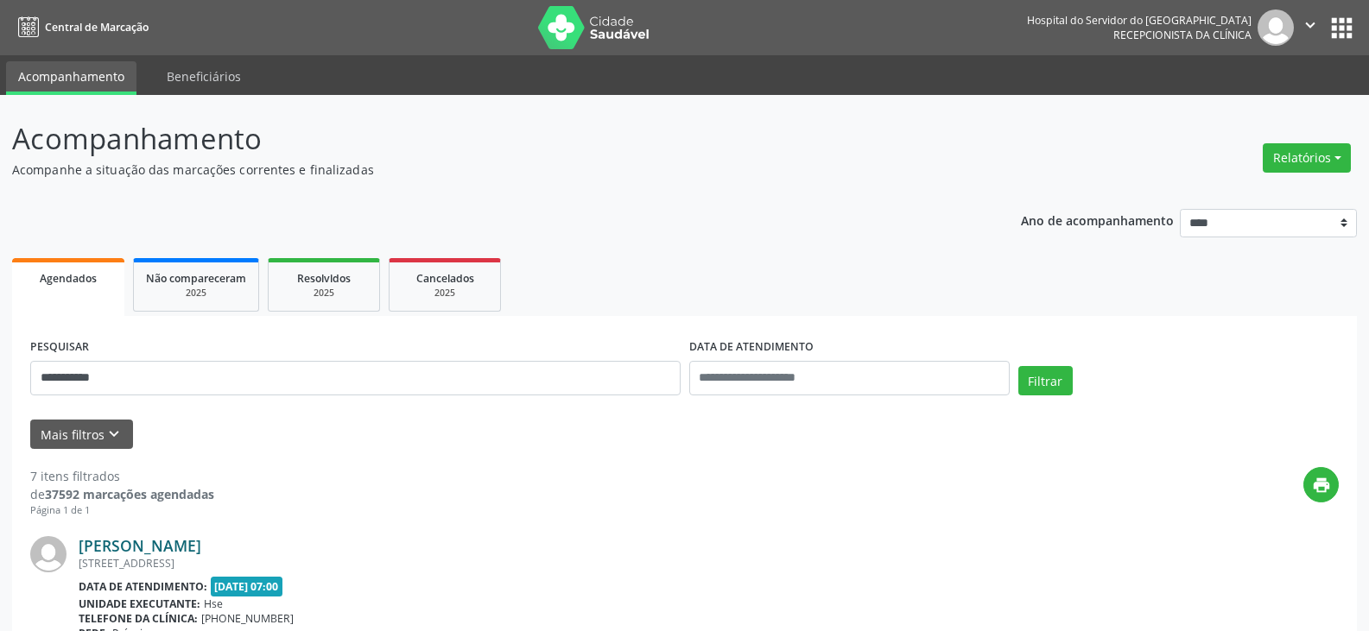
click at [201, 542] on link "[PERSON_NAME]" at bounding box center [140, 545] width 123 height 19
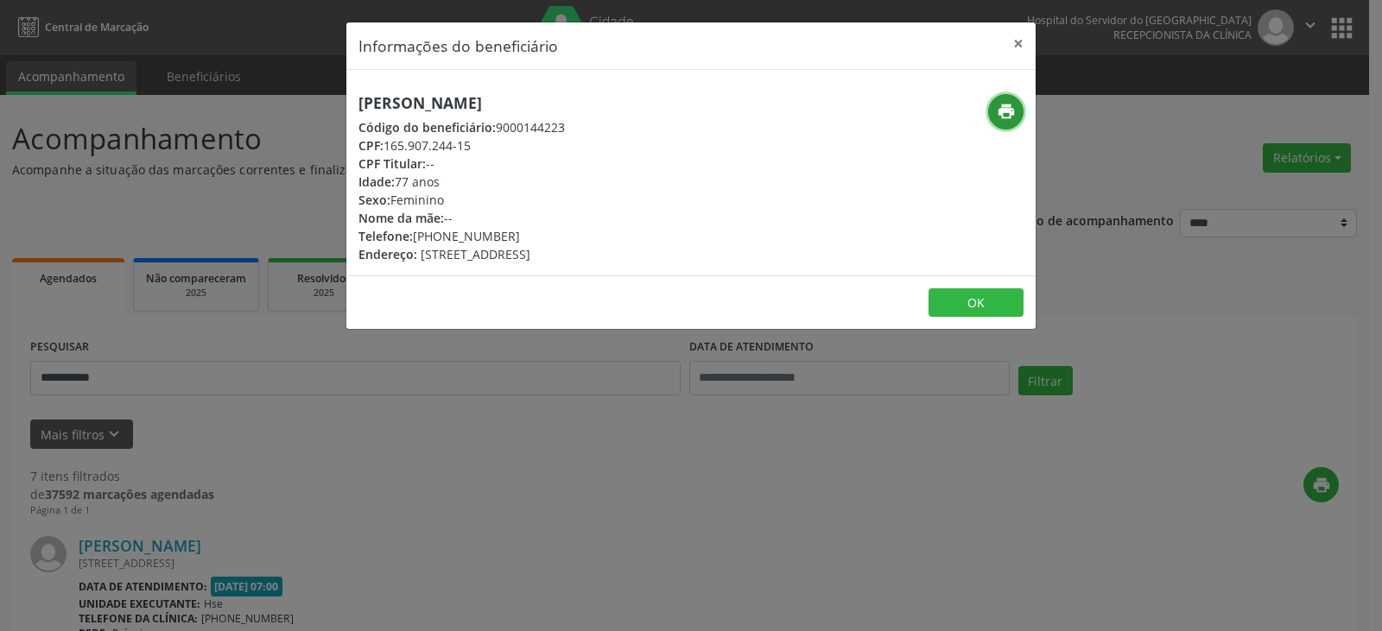
click at [1005, 104] on icon "print" at bounding box center [1005, 111] width 19 height 19
drag, startPoint x: 361, startPoint y: 103, endPoint x: 604, endPoint y: 103, distance: 243.5
click at [565, 103] on h5 "[PERSON_NAME]" at bounding box center [461, 103] width 206 height 18
click at [565, 104] on h5 "[PERSON_NAME]" at bounding box center [461, 103] width 206 height 18
drag, startPoint x: 439, startPoint y: 232, endPoint x: 530, endPoint y: 232, distance: 90.7
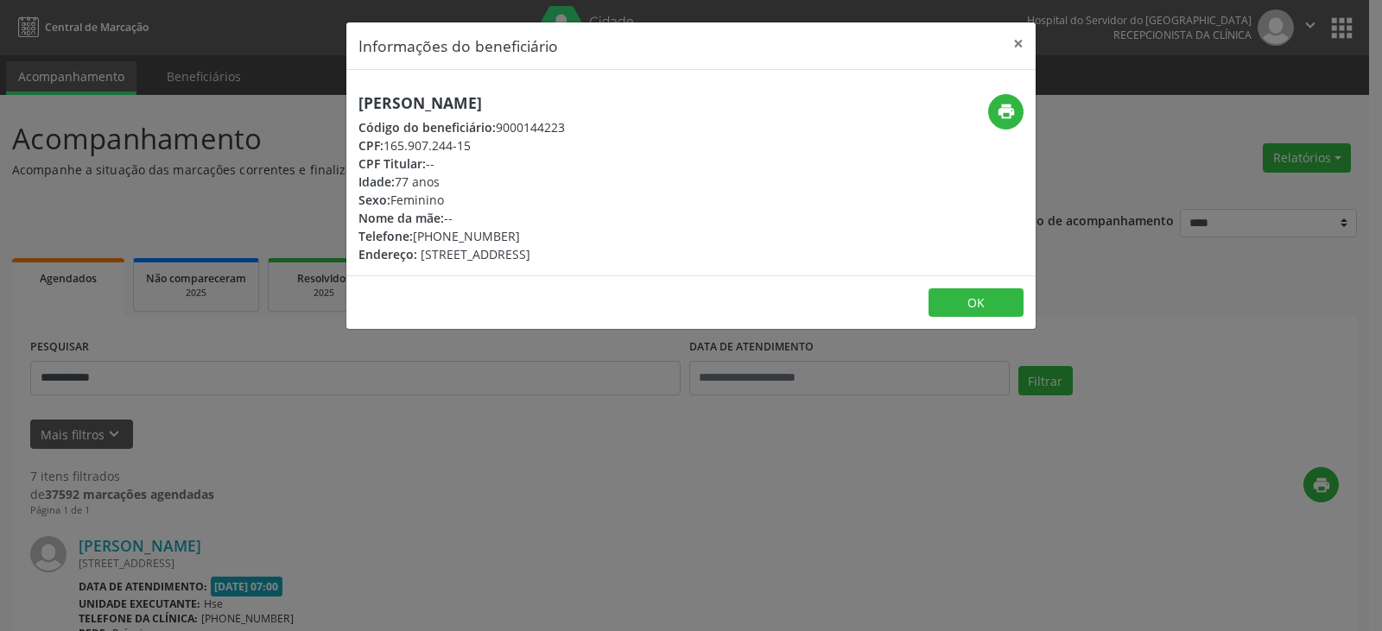
click at [530, 232] on div "Telefone: [PHONE_NUMBER]" at bounding box center [461, 236] width 206 height 18
